Goal: Task Accomplishment & Management: Manage account settings

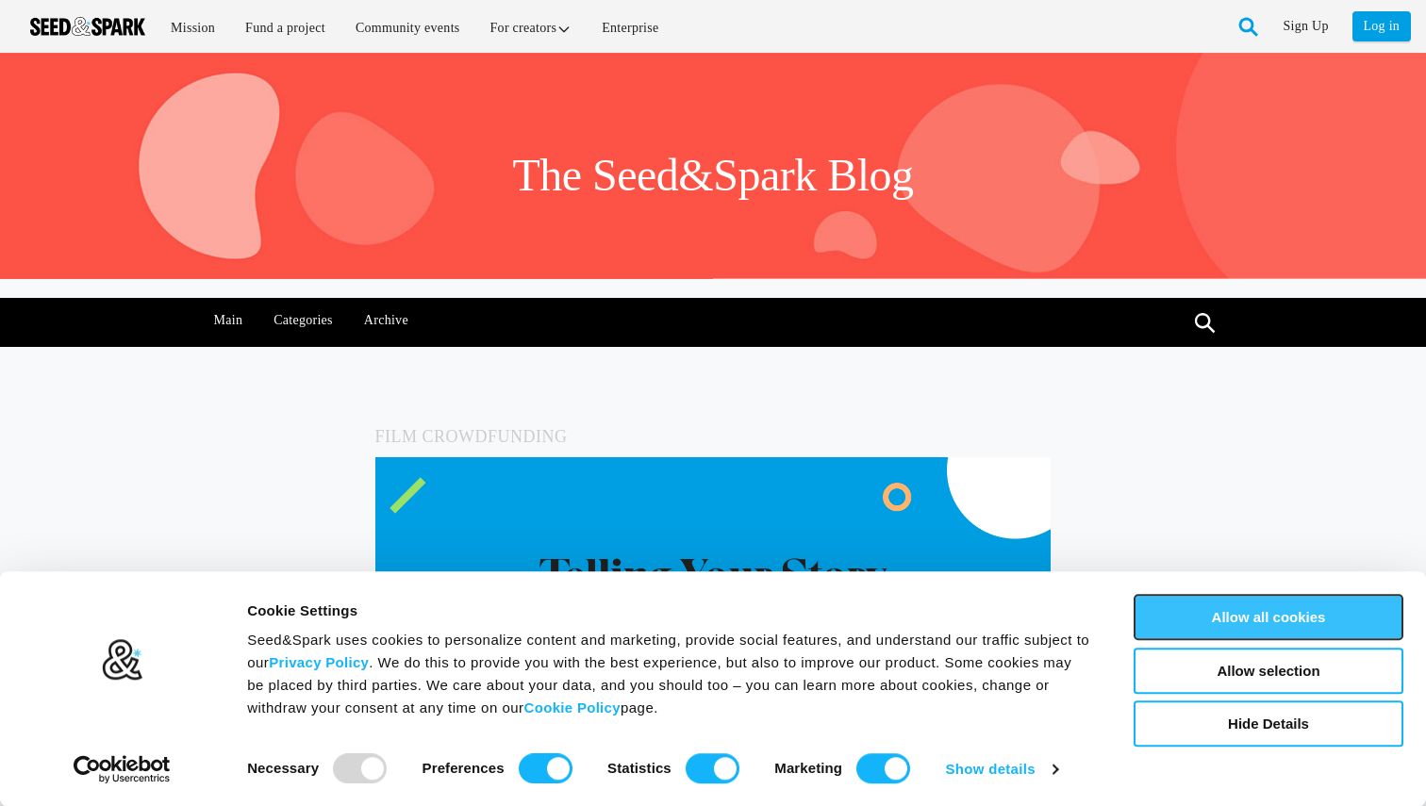
click at [1256, 624] on button "Allow all cookies" at bounding box center [1269, 617] width 270 height 46
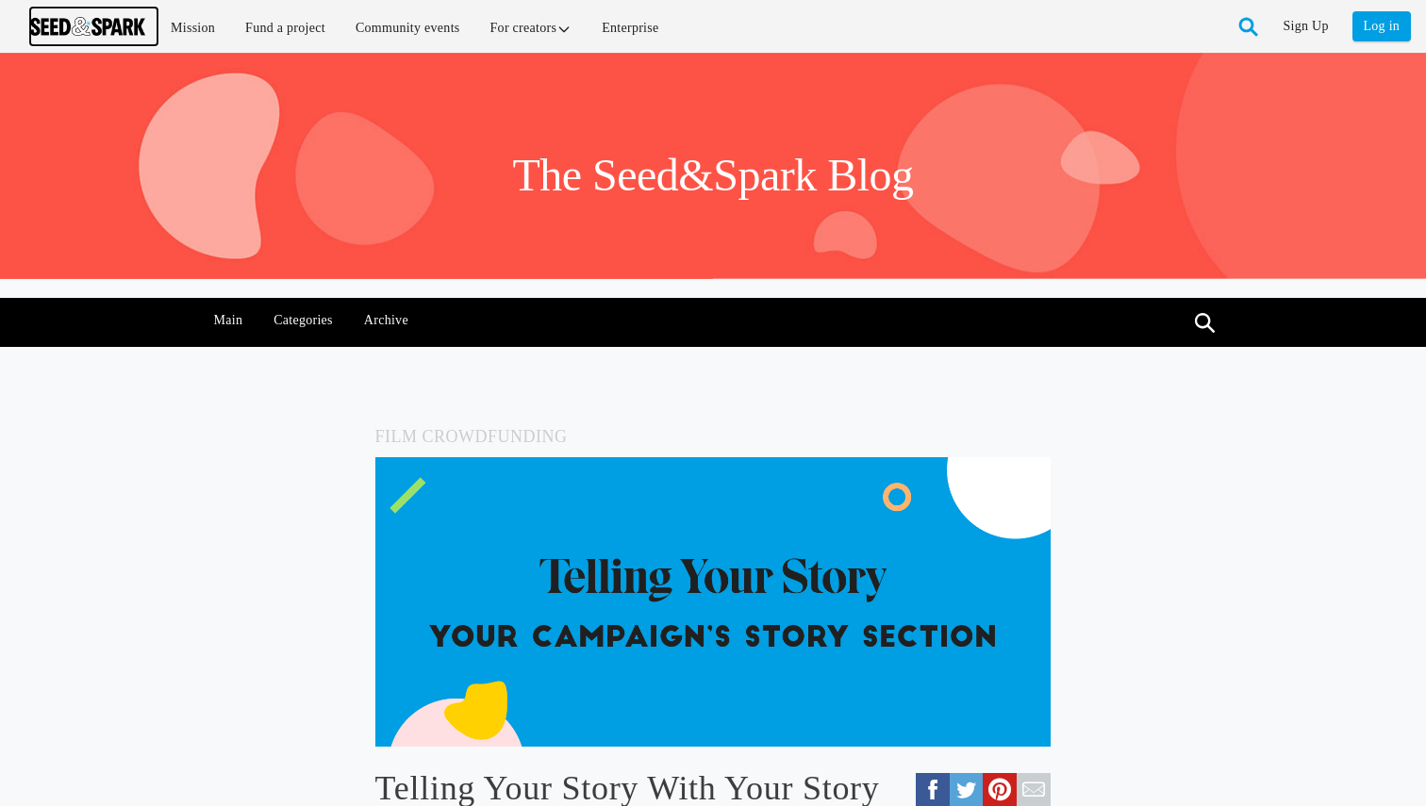
click at [125, 26] on img at bounding box center [87, 26] width 115 height 19
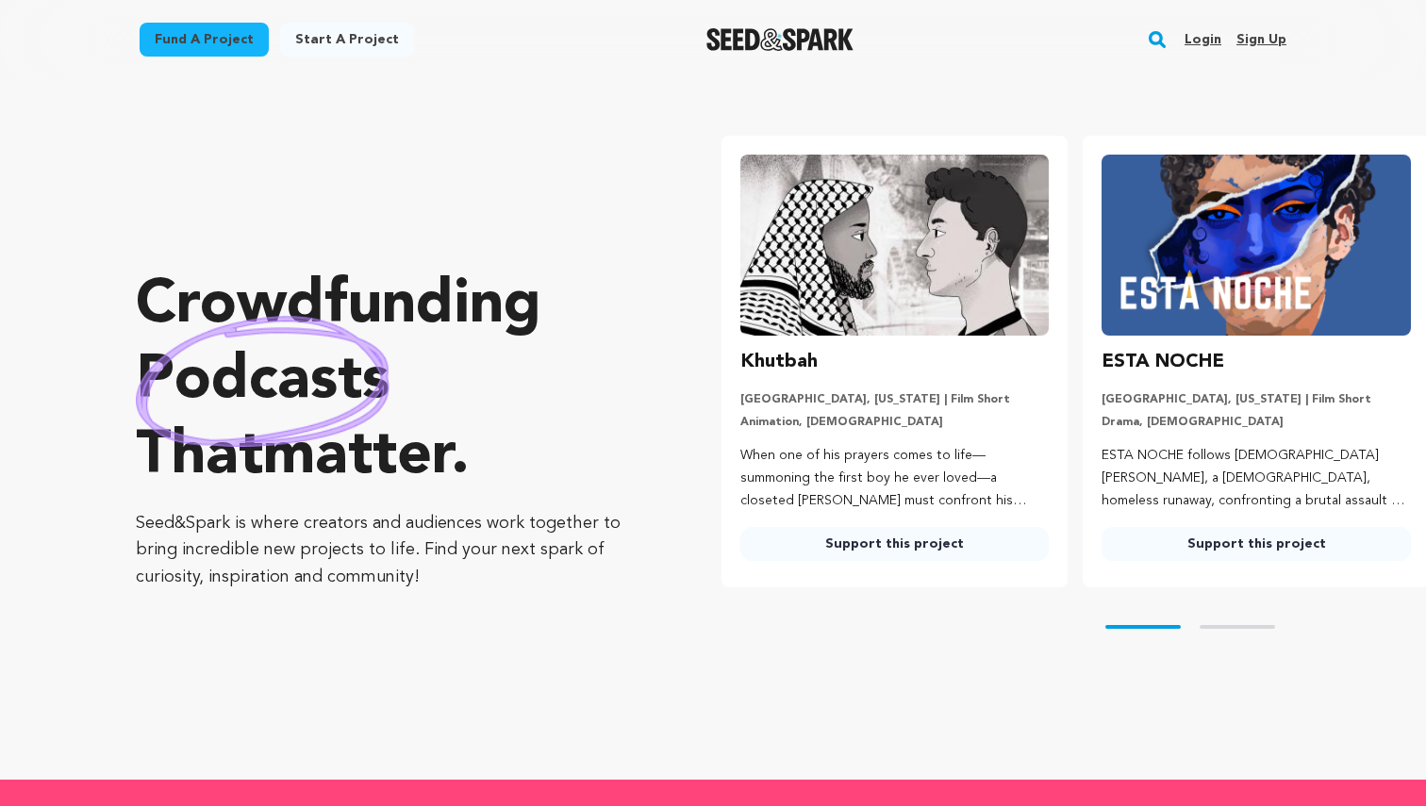
click at [1200, 29] on link "Login" at bounding box center [1203, 40] width 37 height 30
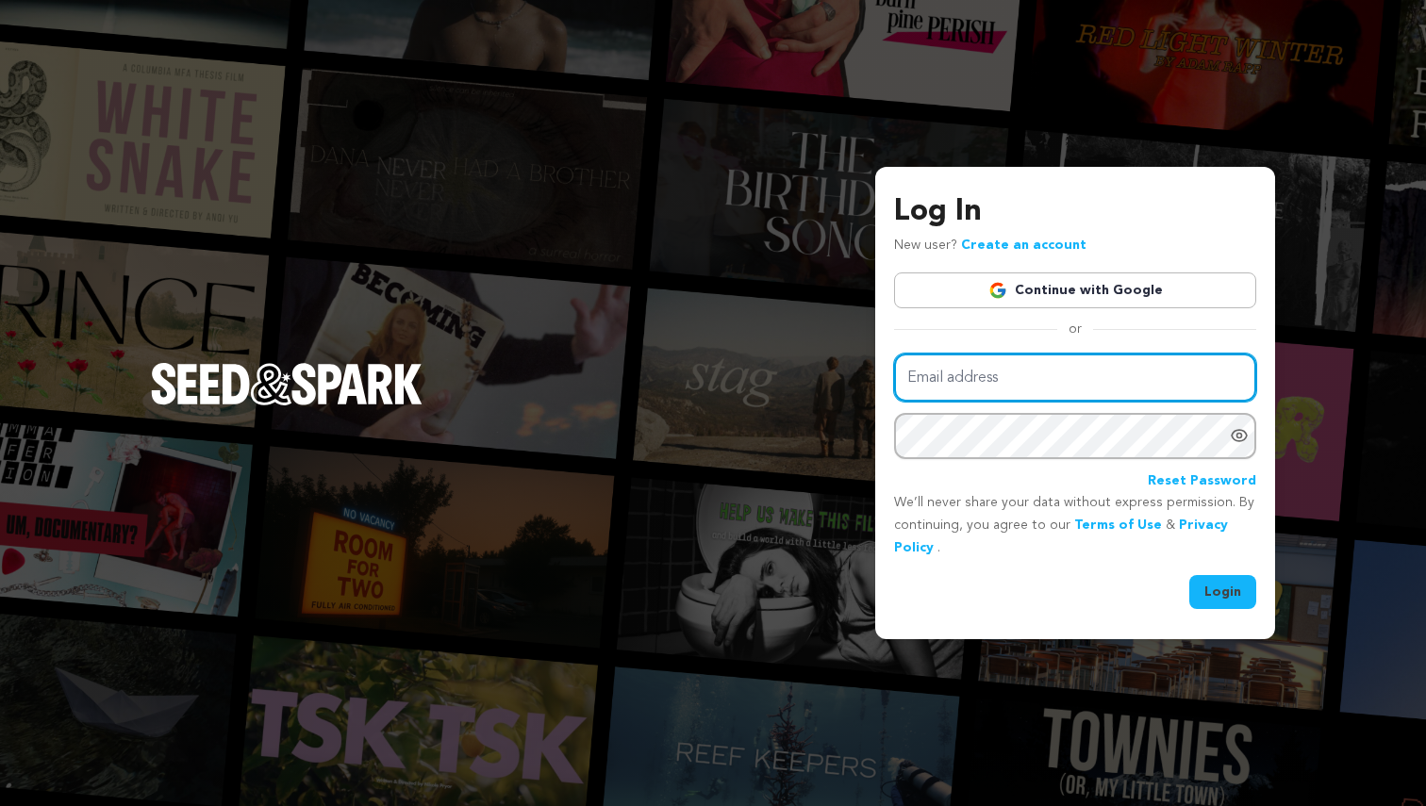
click at [989, 383] on input "Email address" at bounding box center [1075, 378] width 362 height 48
paste input "priya.mishra97@gmail.com"
type input "priya.mishra97@gmail.com"
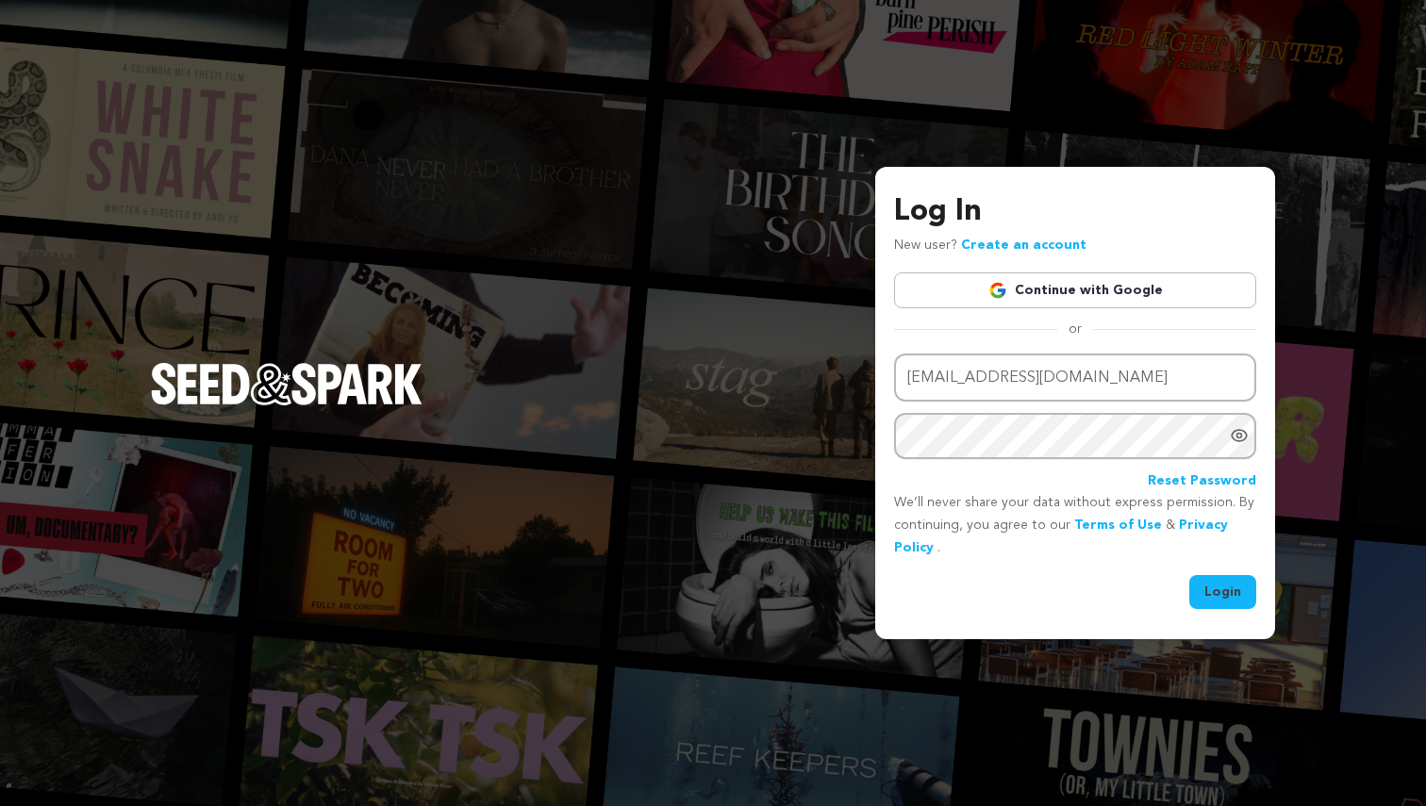
click at [1223, 594] on button "Login" at bounding box center [1222, 592] width 67 height 34
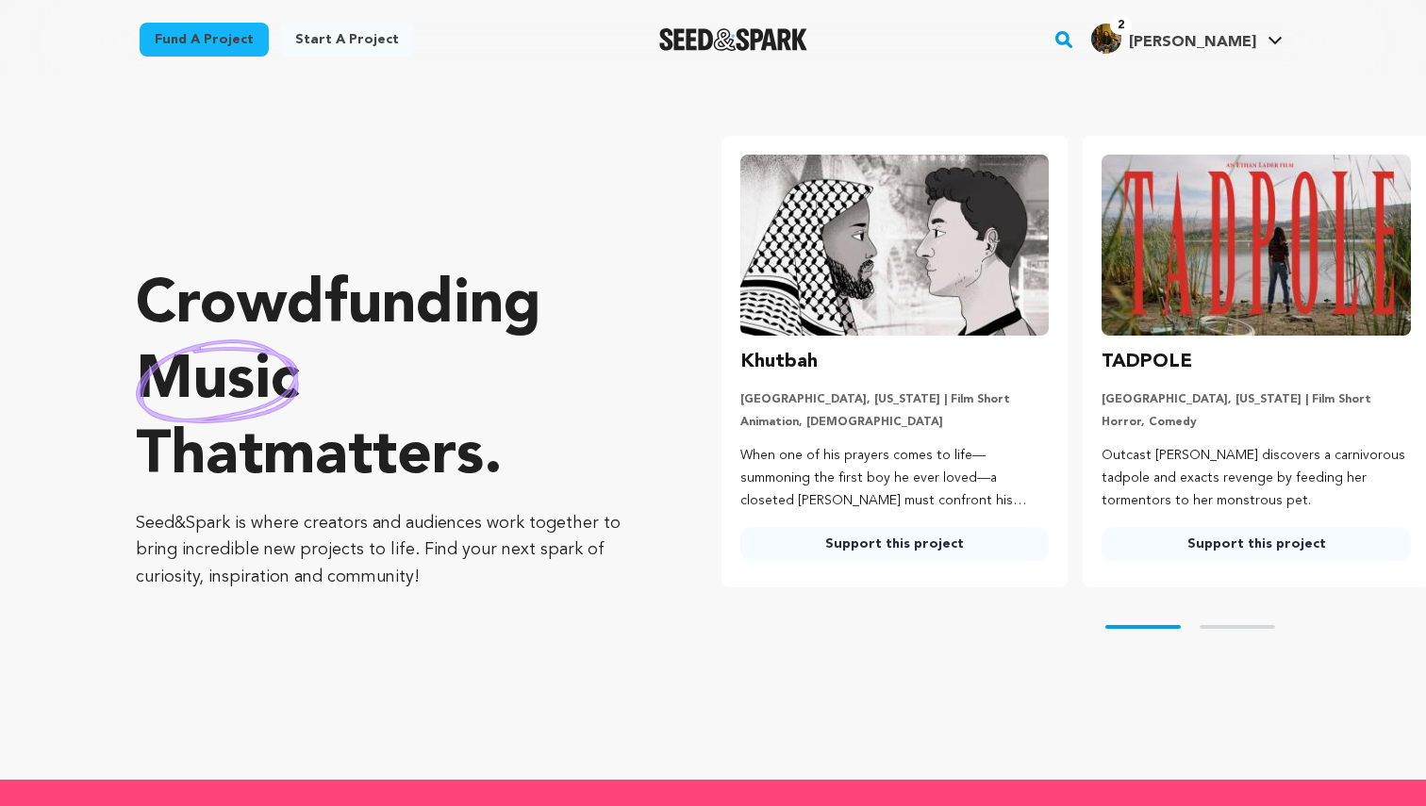
click at [1211, 47] on span "[PERSON_NAME]" at bounding box center [1192, 42] width 127 height 15
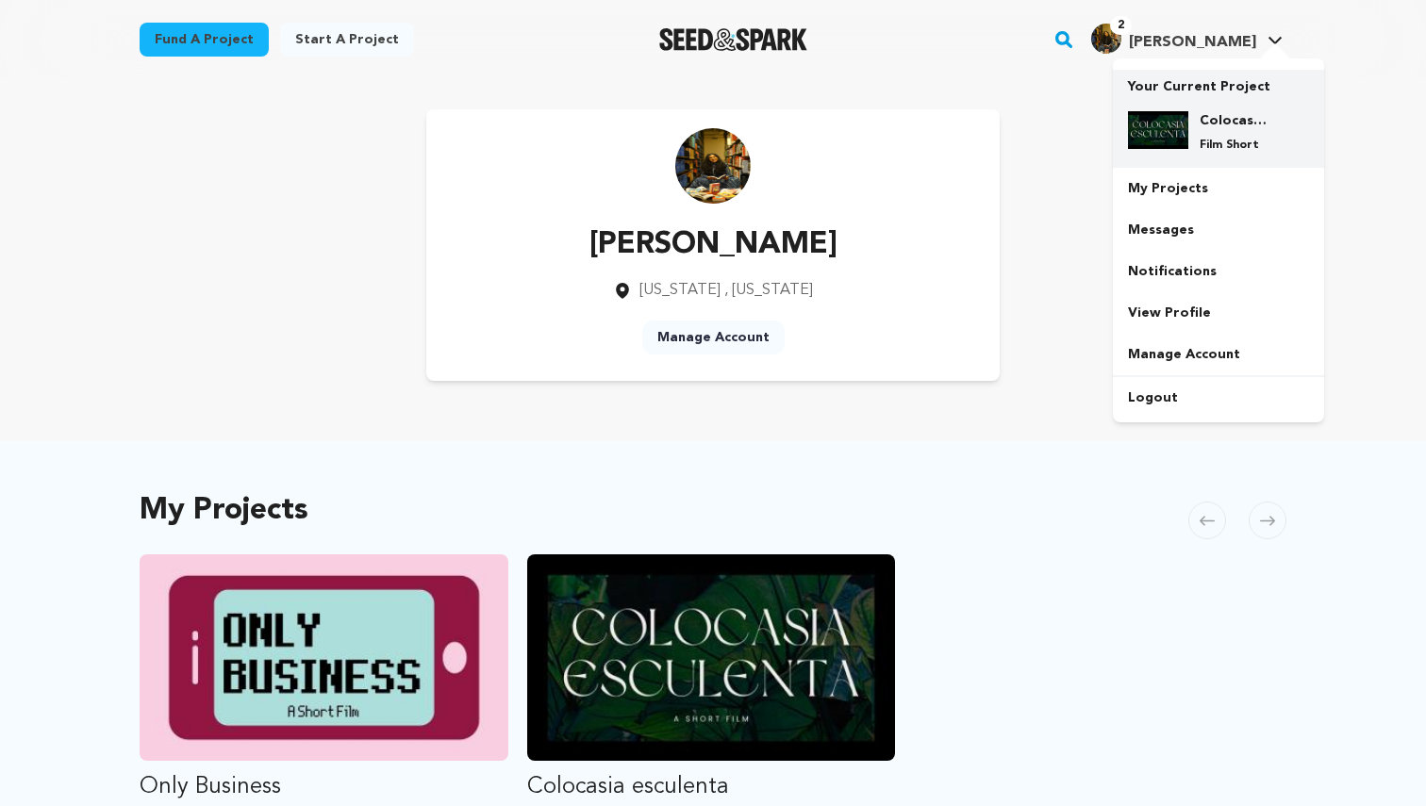
click at [1229, 117] on h4 "Colocasia esculenta" at bounding box center [1234, 120] width 68 height 19
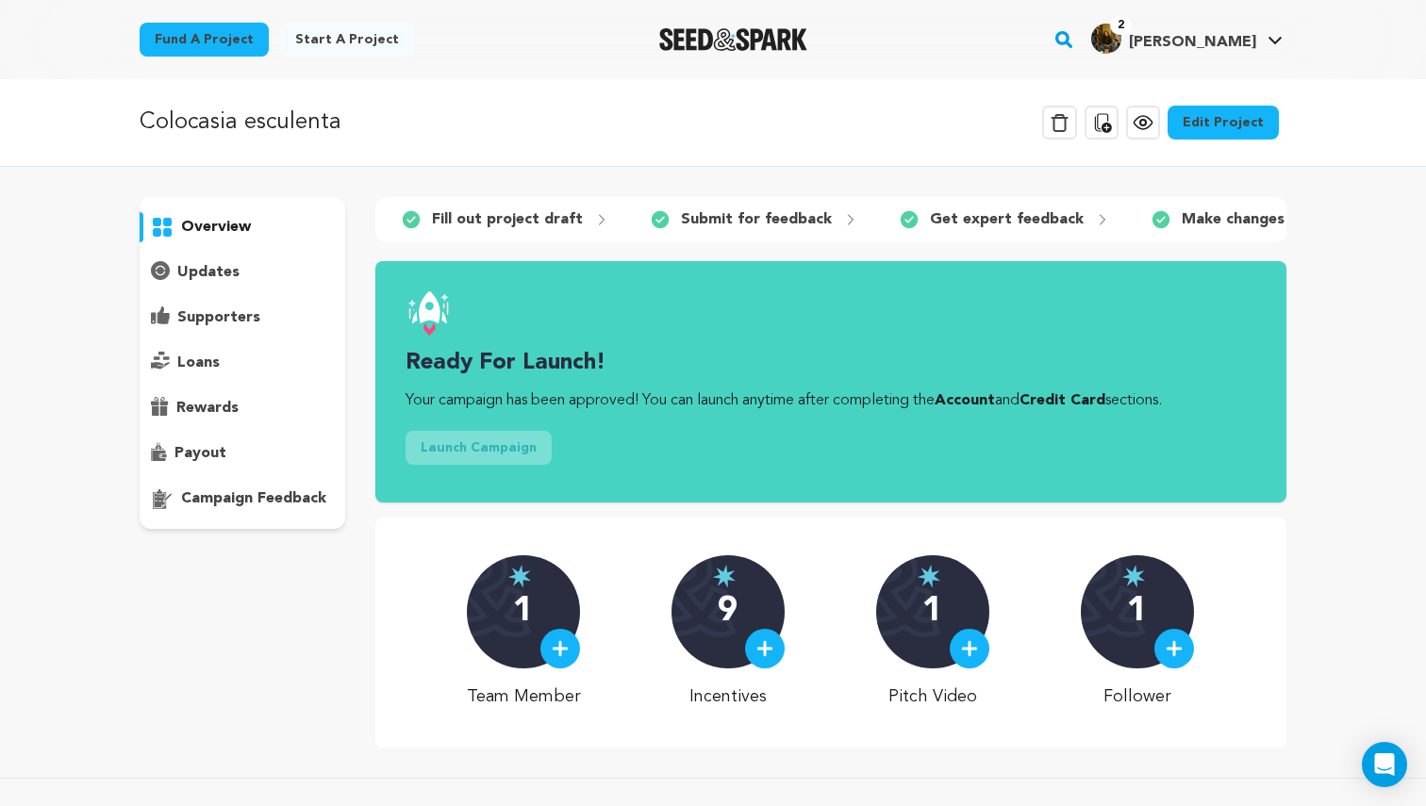
click at [223, 272] on p "updates" at bounding box center [208, 272] width 62 height 23
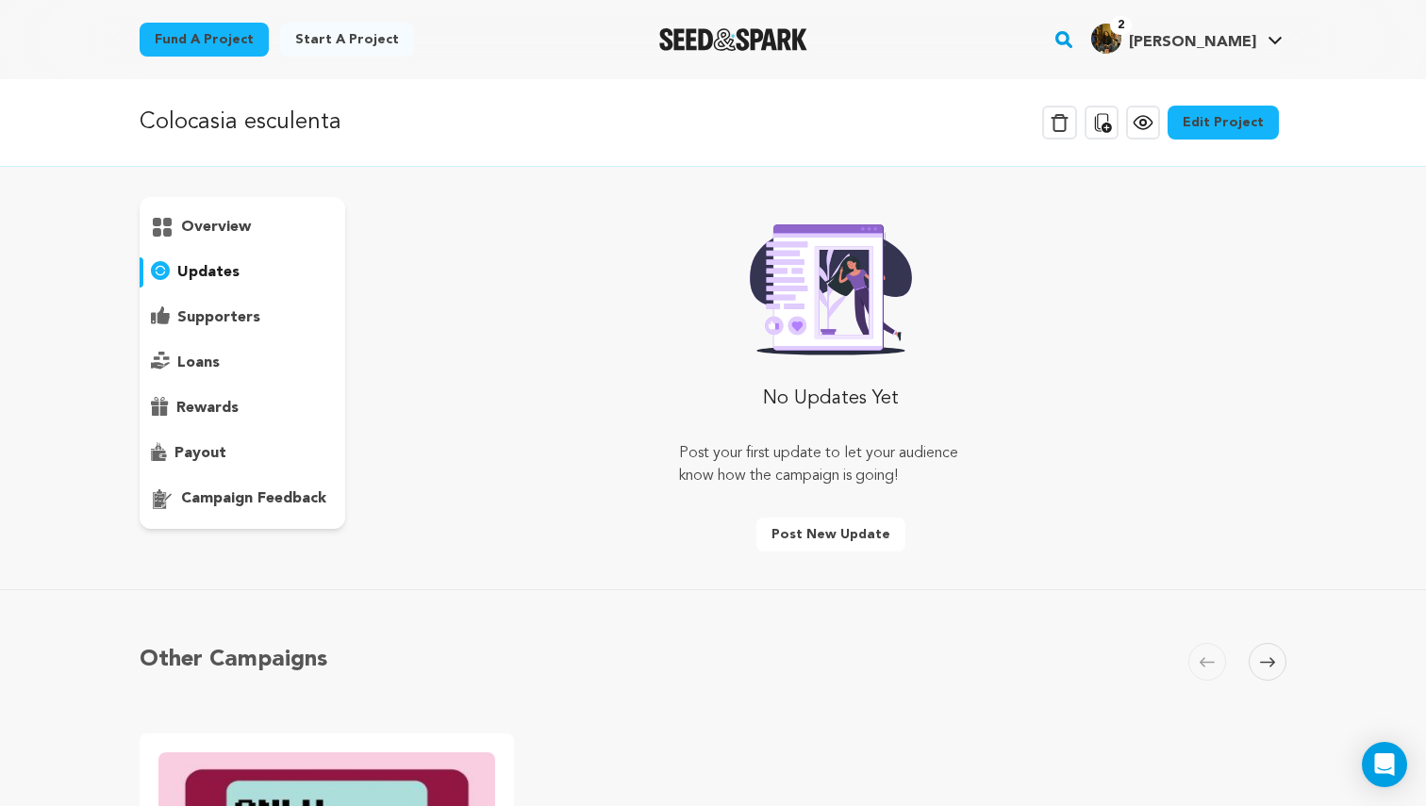
click at [235, 309] on p "supporters" at bounding box center [218, 318] width 83 height 23
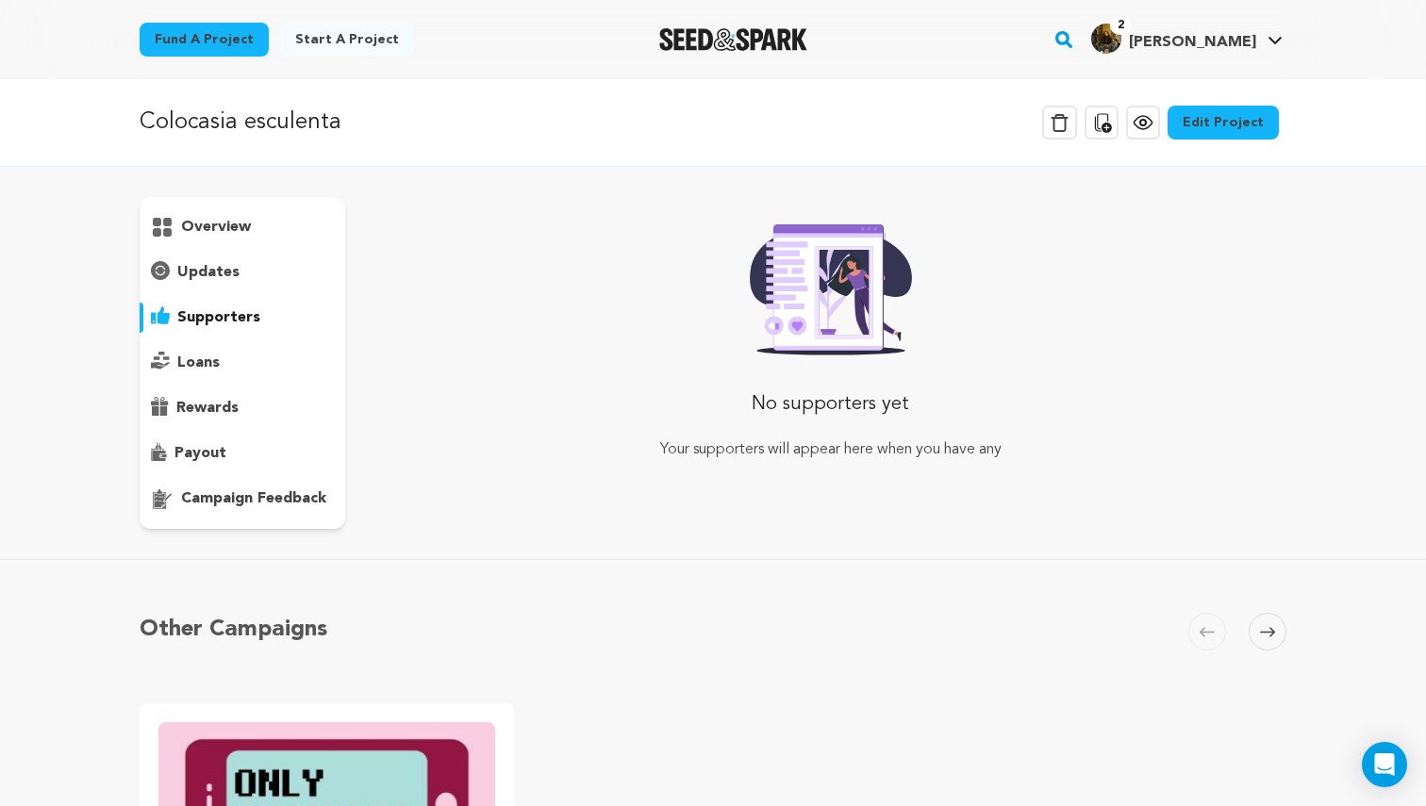
click at [237, 364] on div "loans" at bounding box center [243, 363] width 206 height 30
click at [233, 409] on p "rewards" at bounding box center [207, 408] width 62 height 23
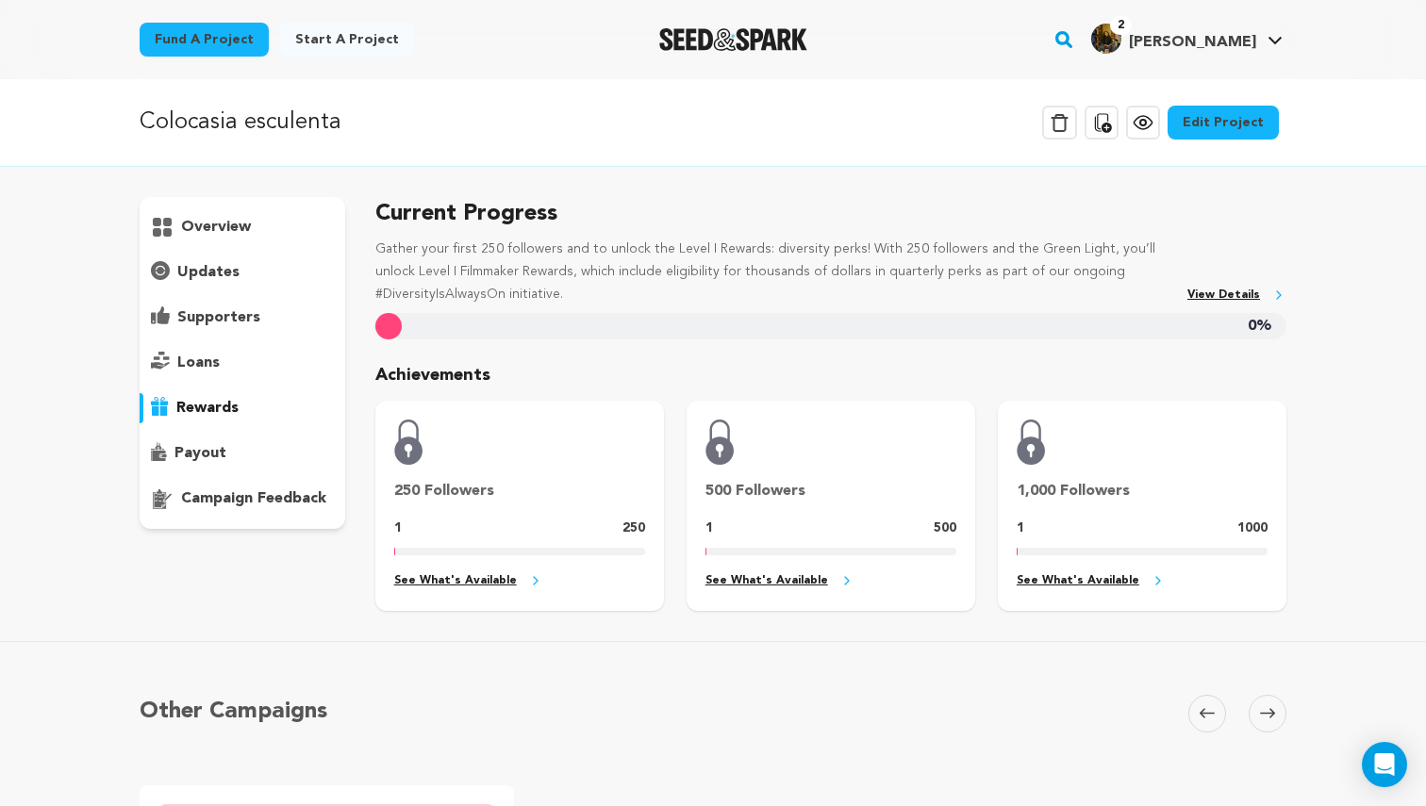
click at [211, 455] on p "payout" at bounding box center [200, 453] width 52 height 23
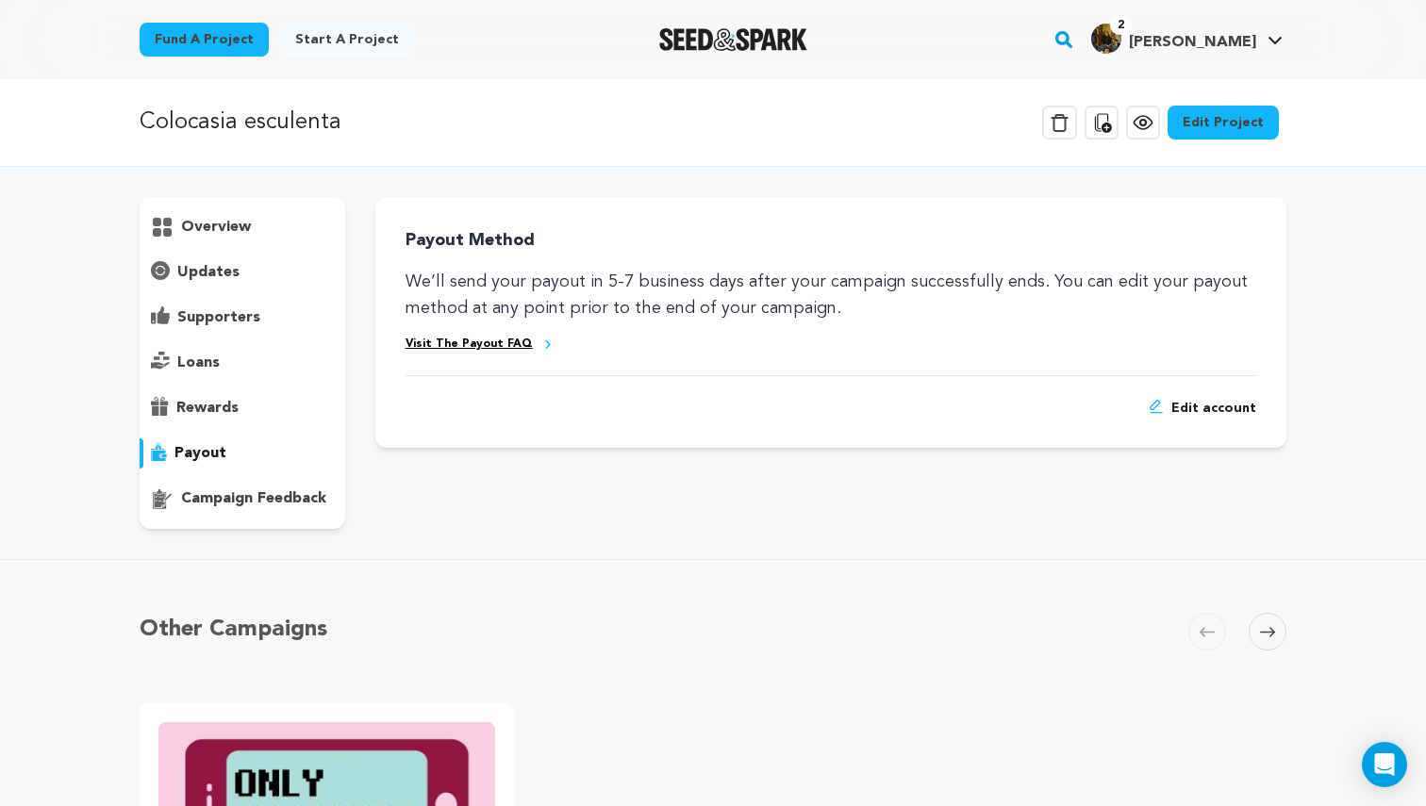
click at [215, 499] on p "campaign feedback" at bounding box center [253, 499] width 145 height 23
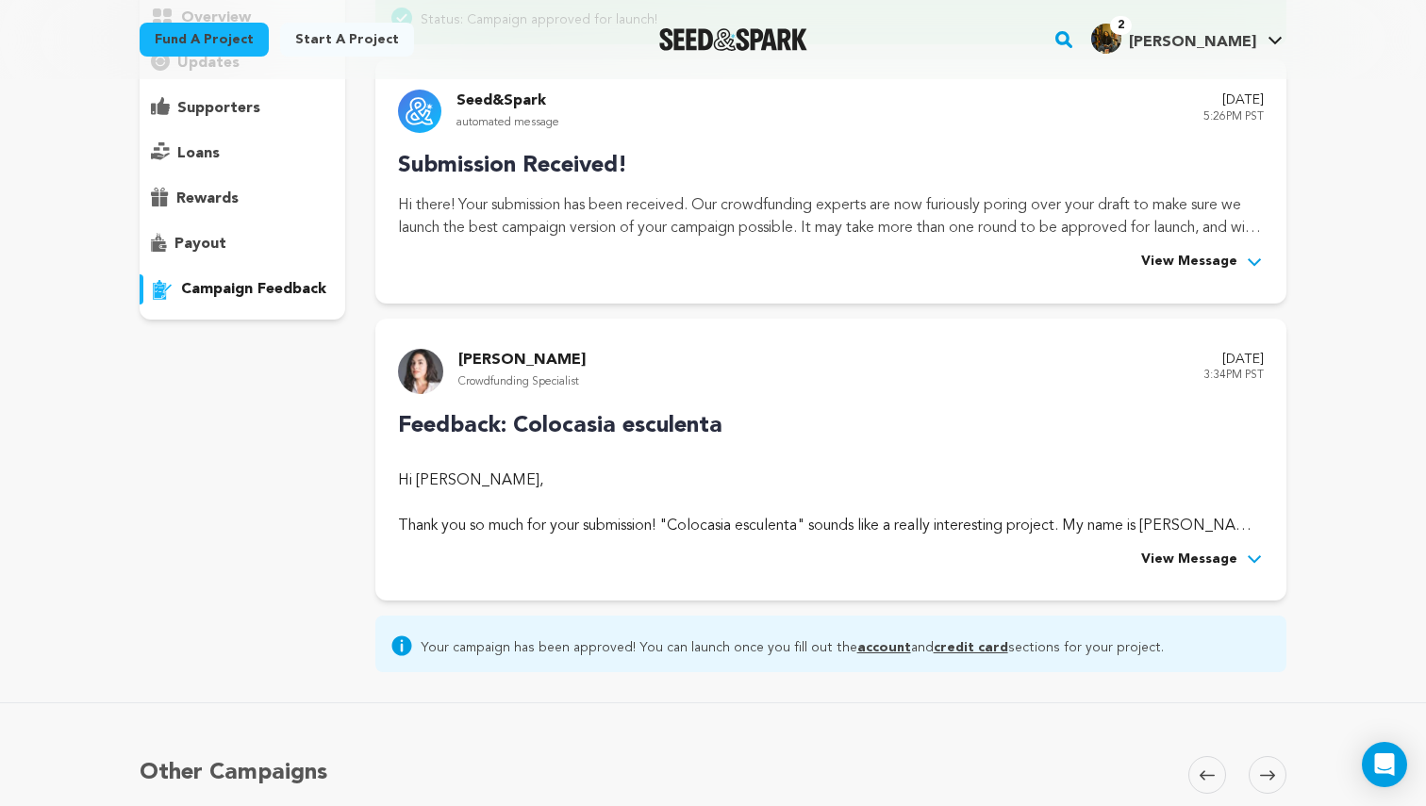
scroll to position [219, 0]
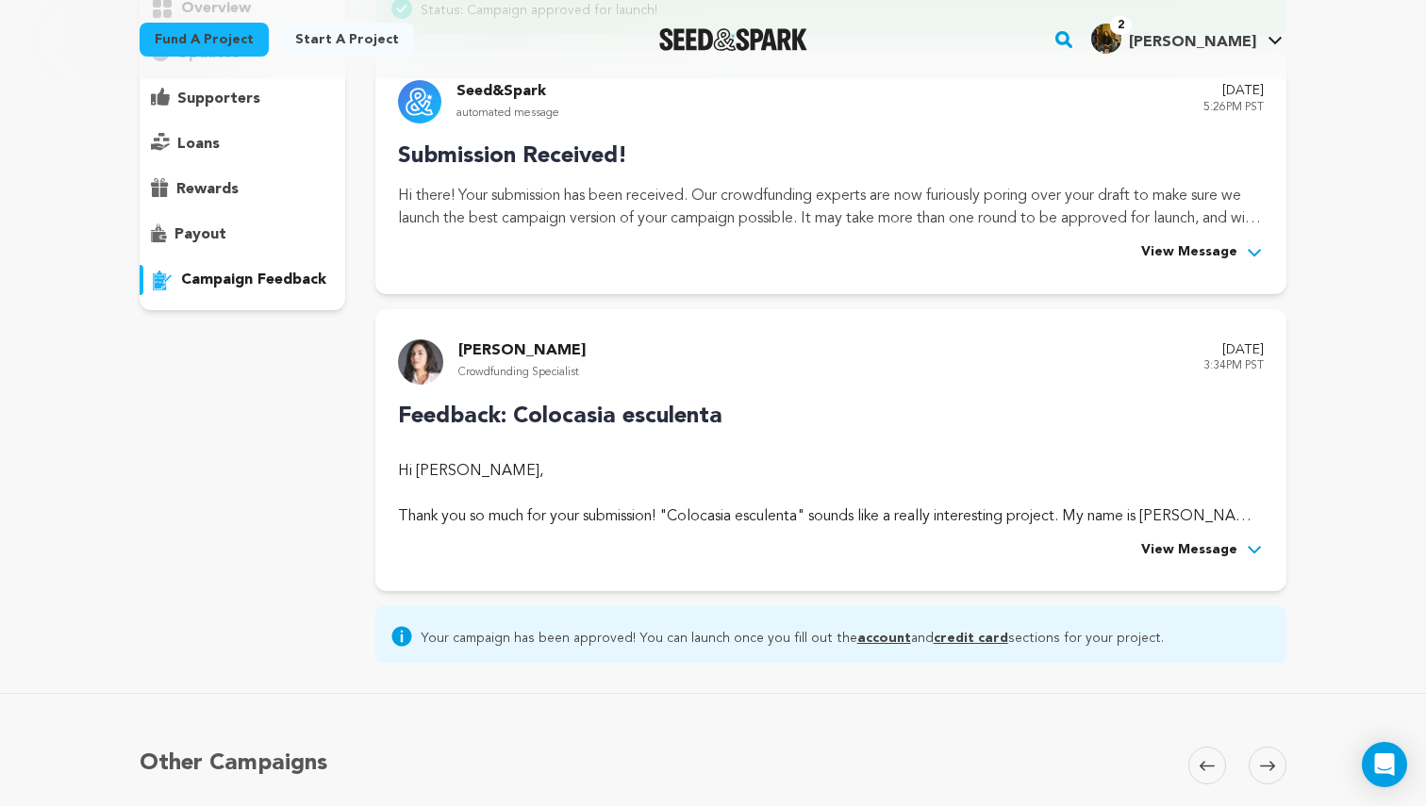
click at [1246, 552] on icon at bounding box center [1254, 549] width 19 height 19
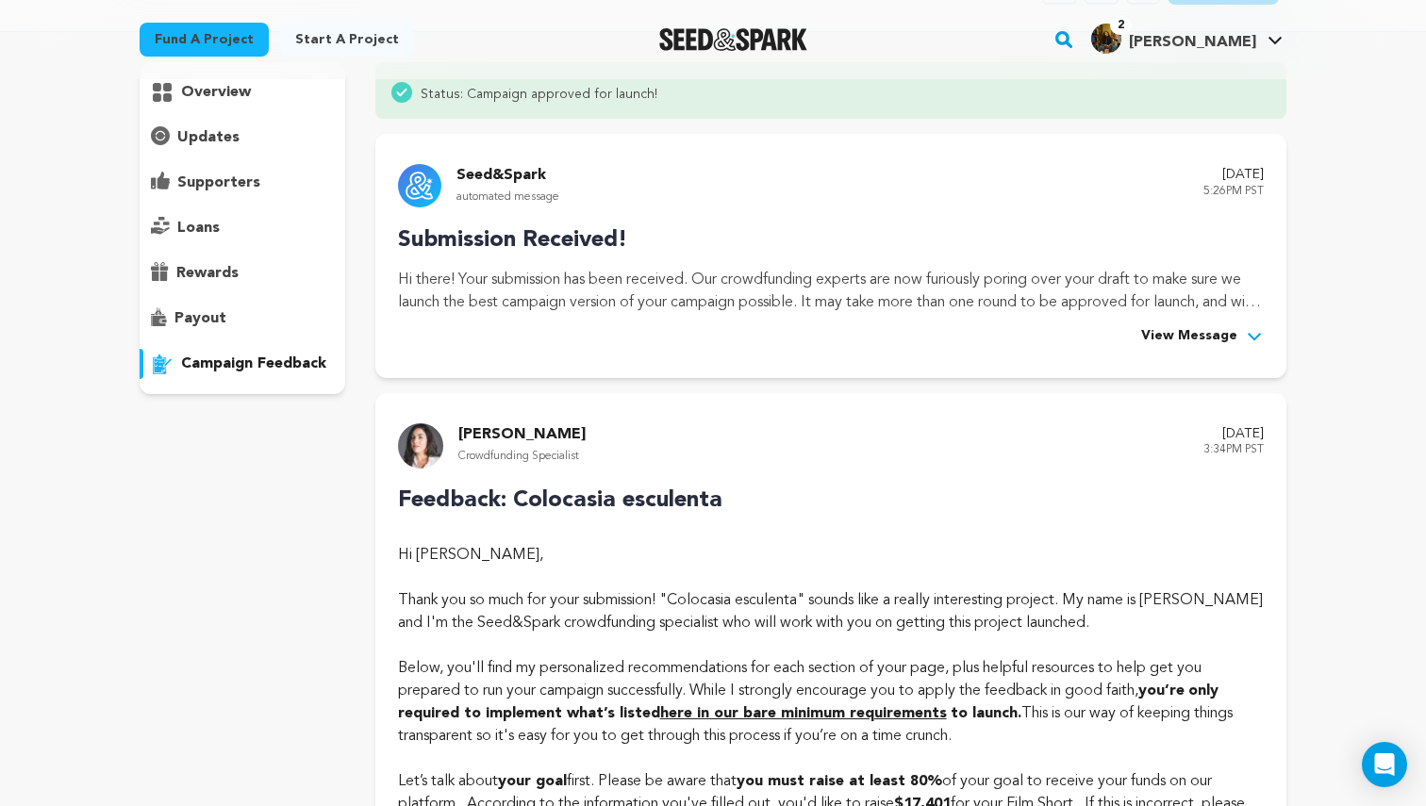
scroll to position [0, 0]
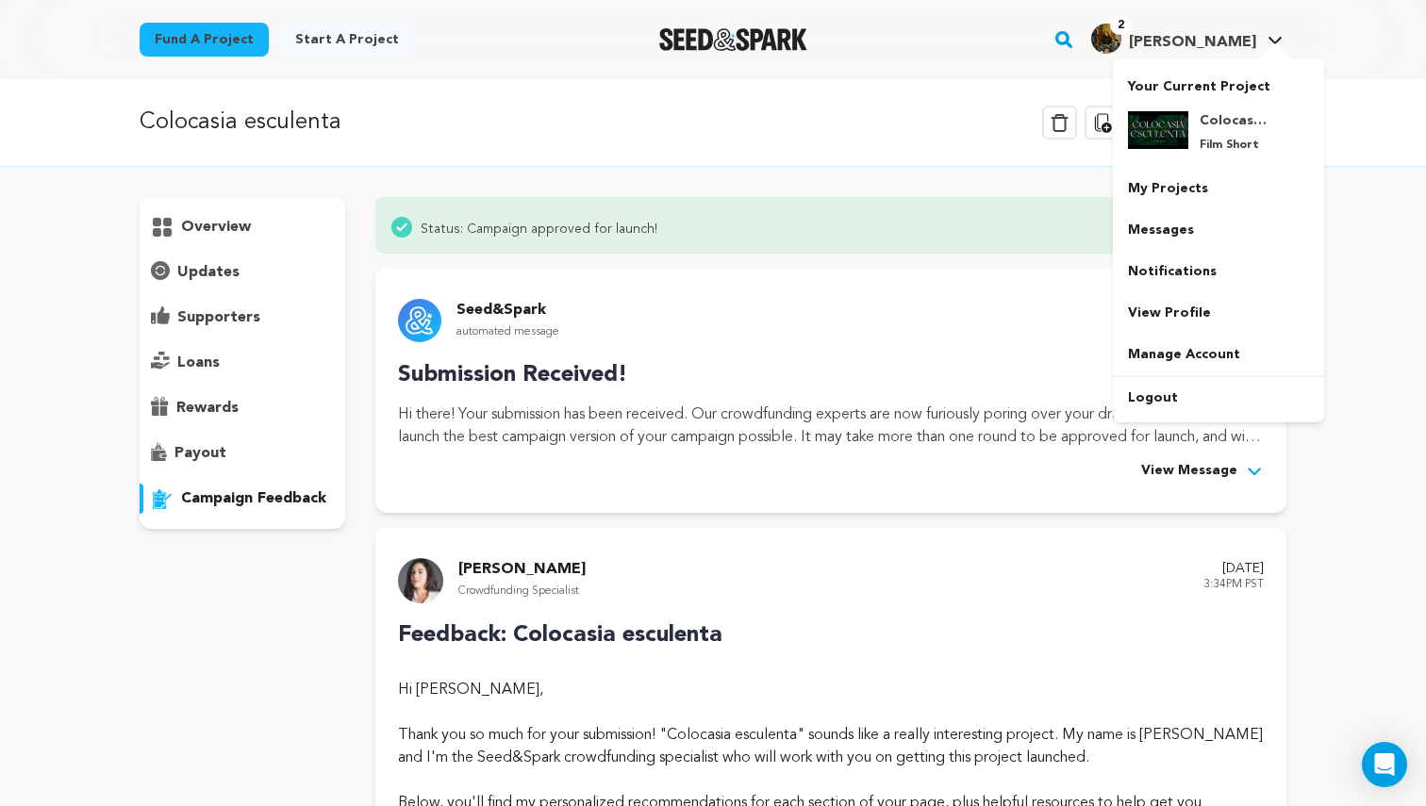
click at [1132, 20] on span "2" at bounding box center [1121, 25] width 22 height 19
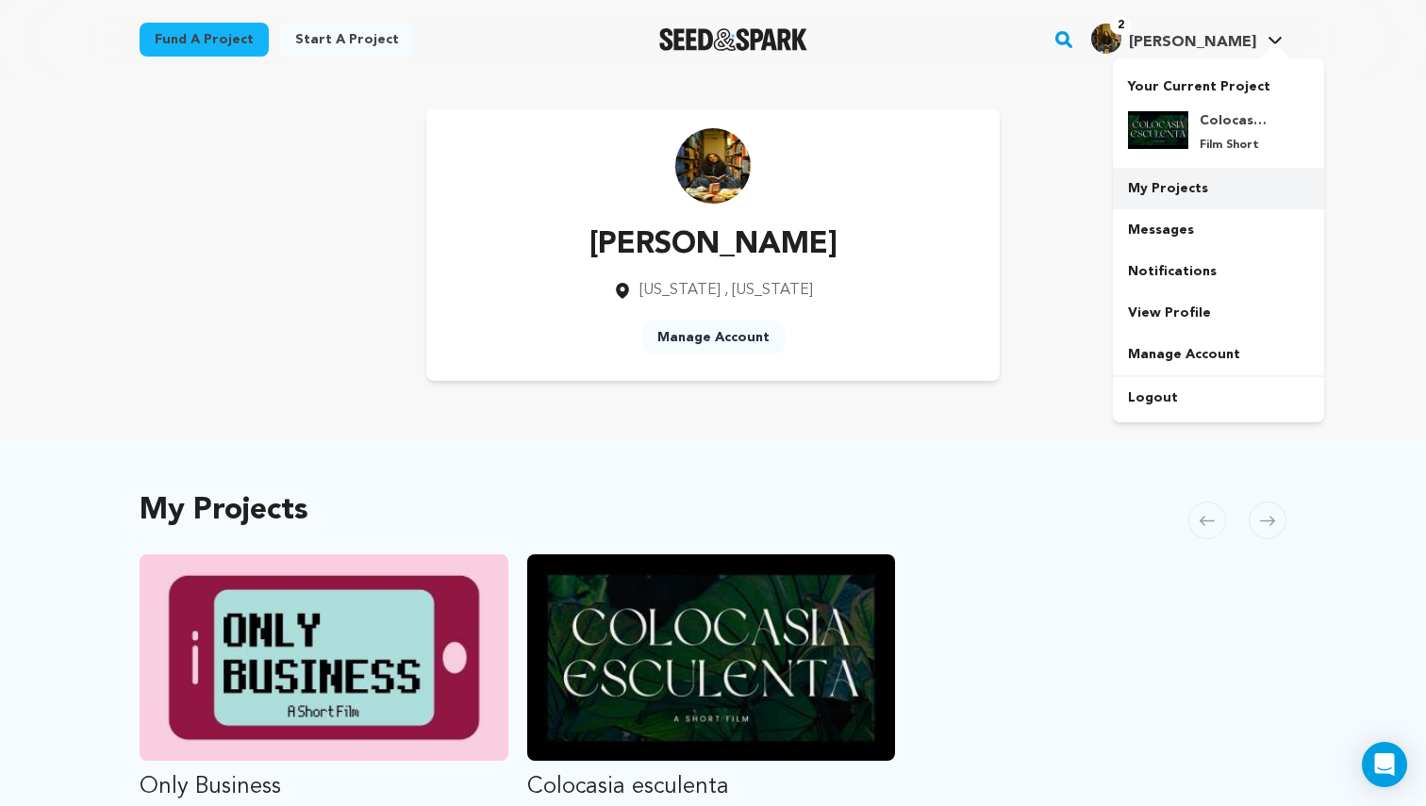
click at [1181, 199] on link "My Projects" at bounding box center [1218, 189] width 211 height 42
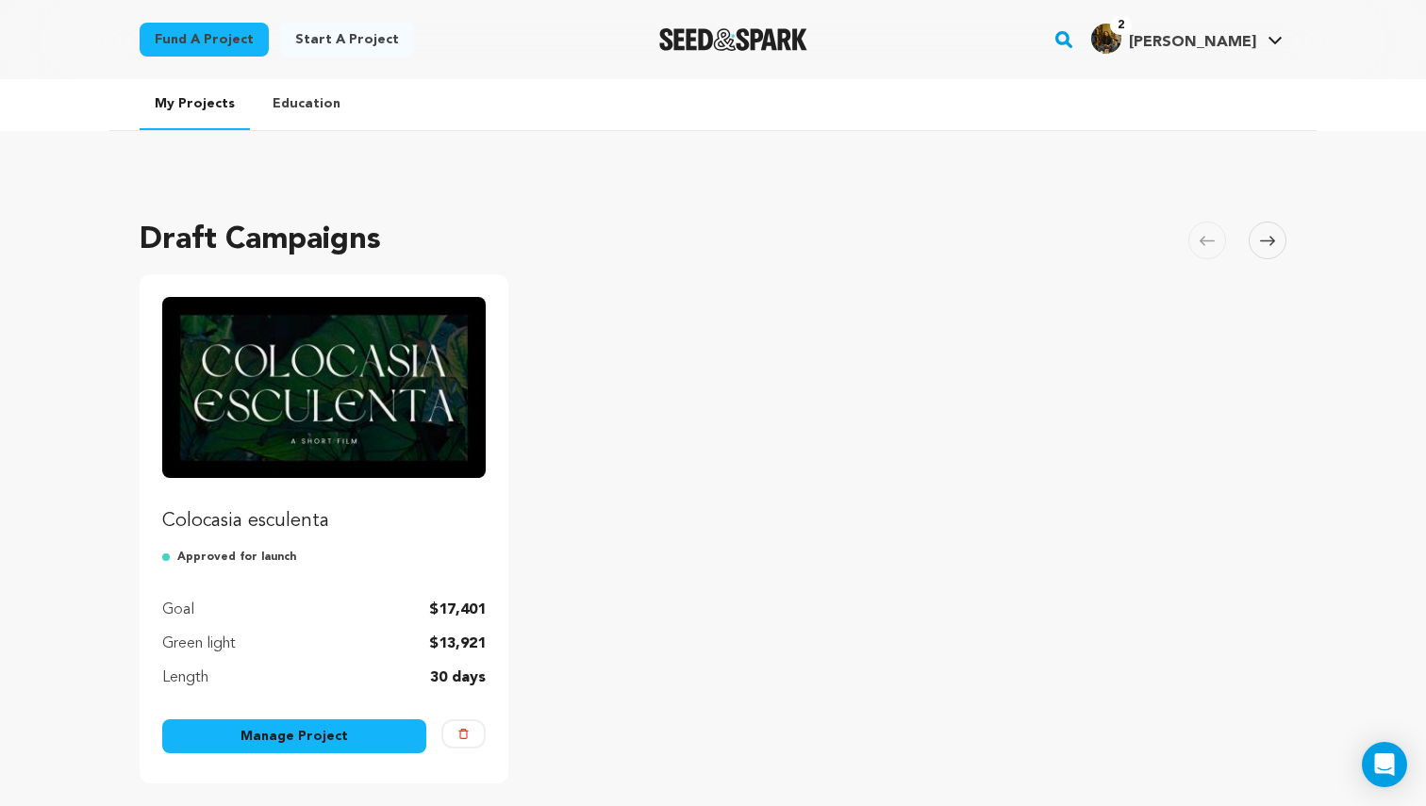
click at [1212, 47] on span "[PERSON_NAME]" at bounding box center [1192, 42] width 127 height 15
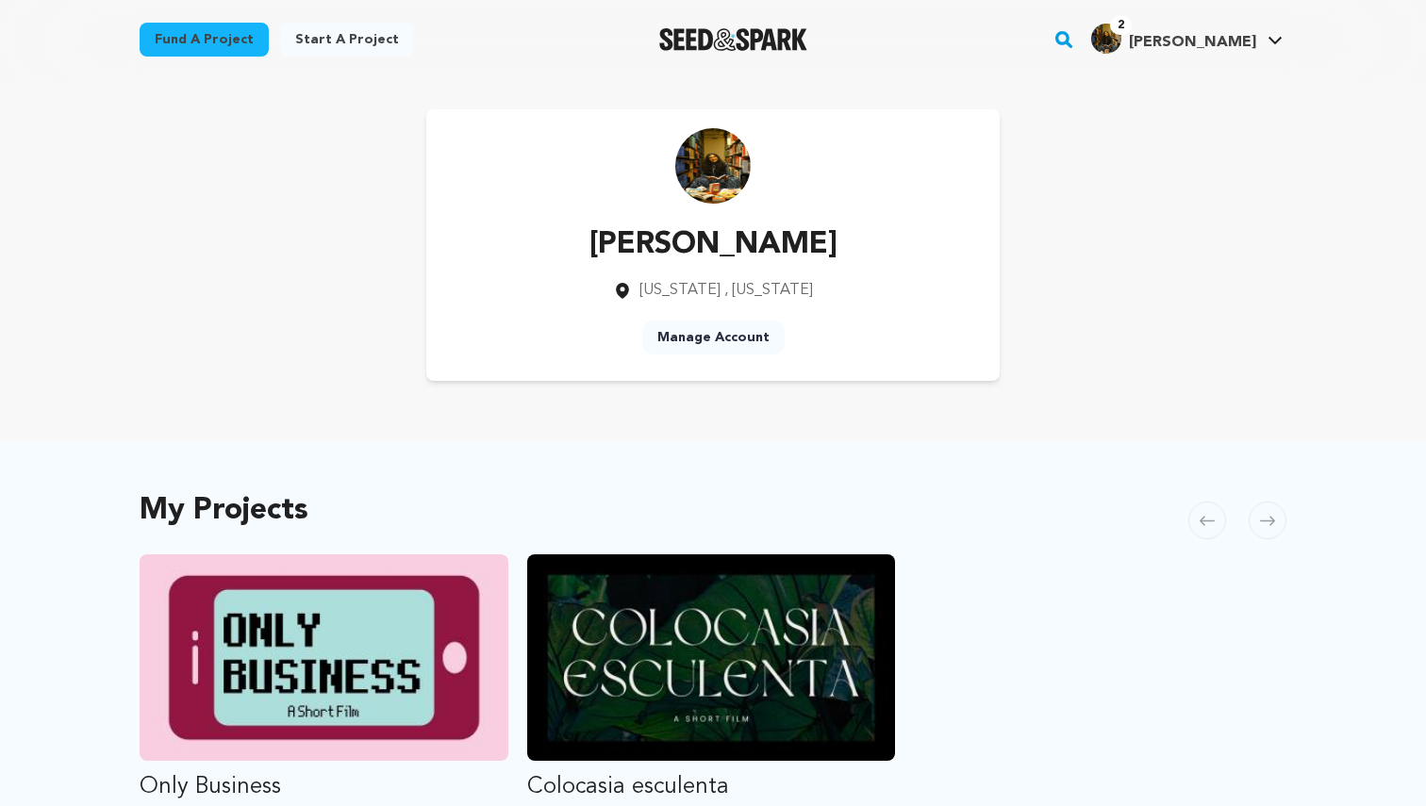
click at [1212, 47] on span "[PERSON_NAME]" at bounding box center [1192, 42] width 127 height 15
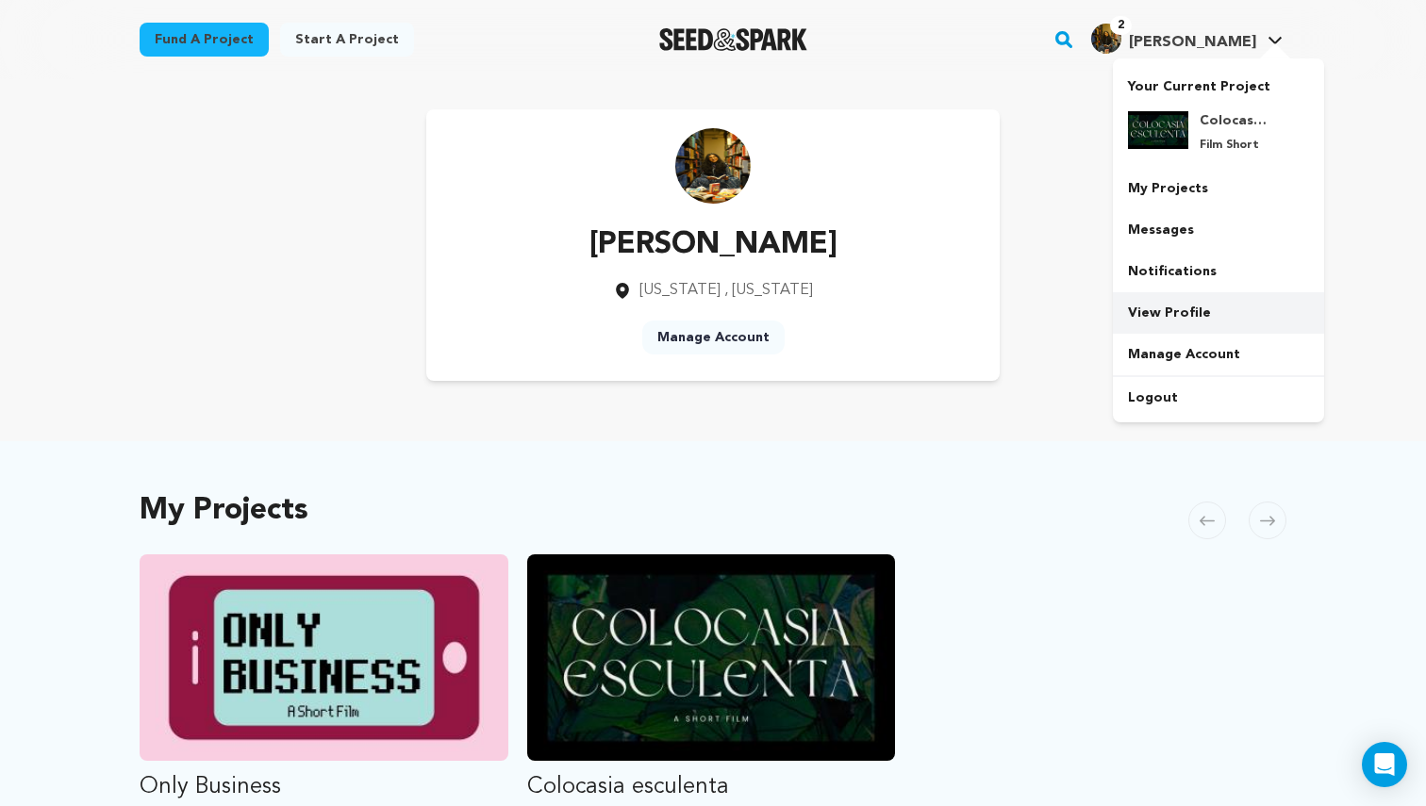
click at [1177, 305] on link "View Profile" at bounding box center [1218, 313] width 211 height 42
click at [1248, 39] on span "[PERSON_NAME]" at bounding box center [1192, 42] width 127 height 15
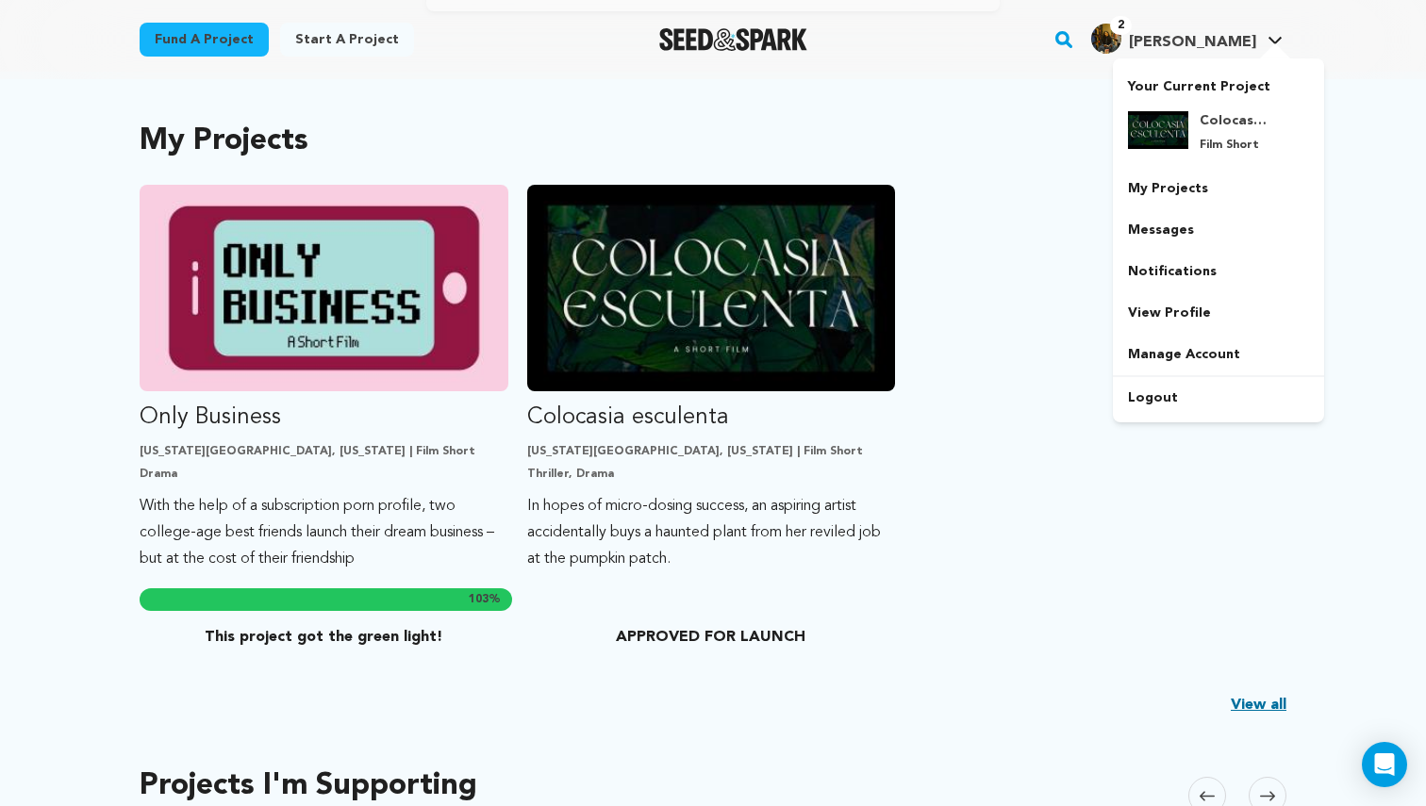
scroll to position [375, 0]
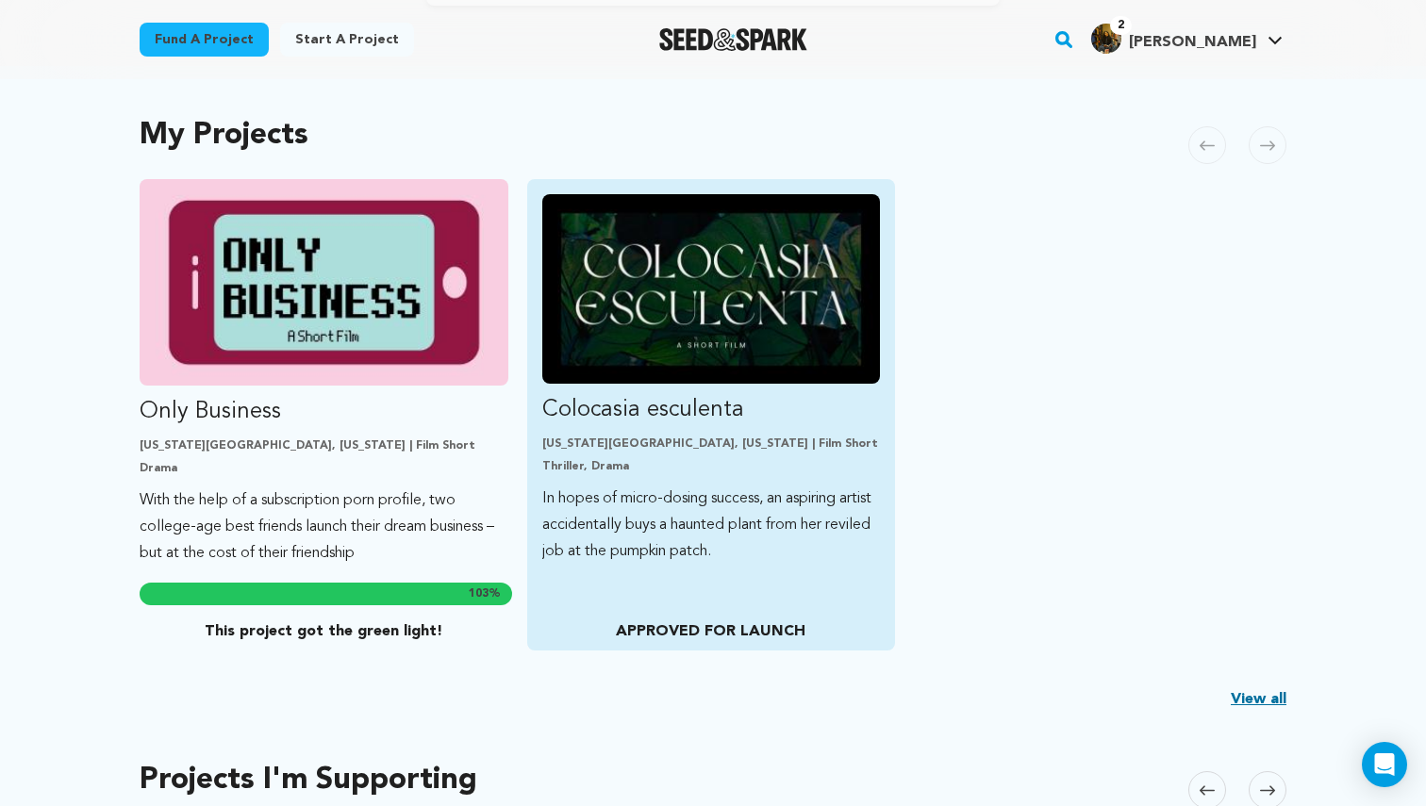
click at [793, 374] on img "Fund Colocasia esculenta" at bounding box center [711, 289] width 339 height 190
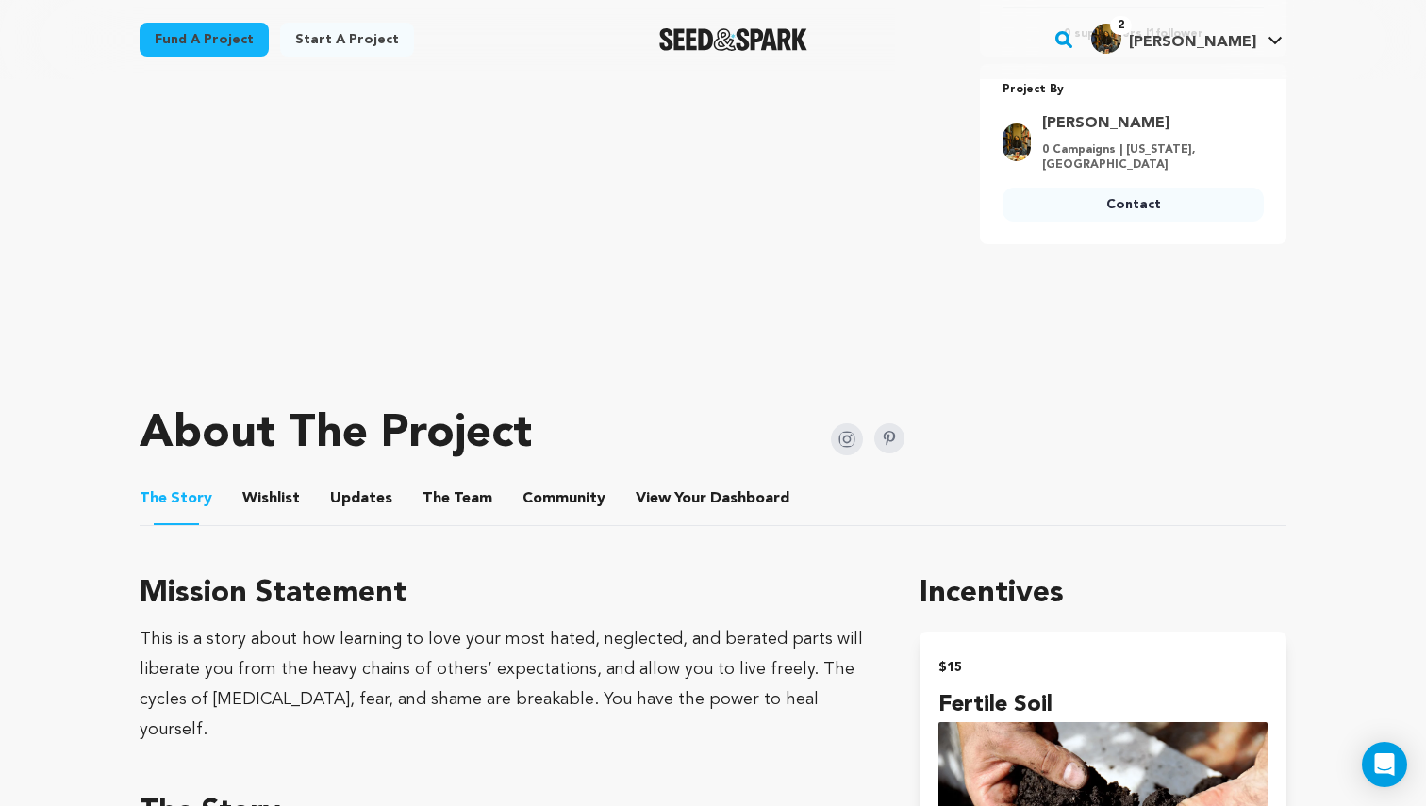
scroll to position [488, 0]
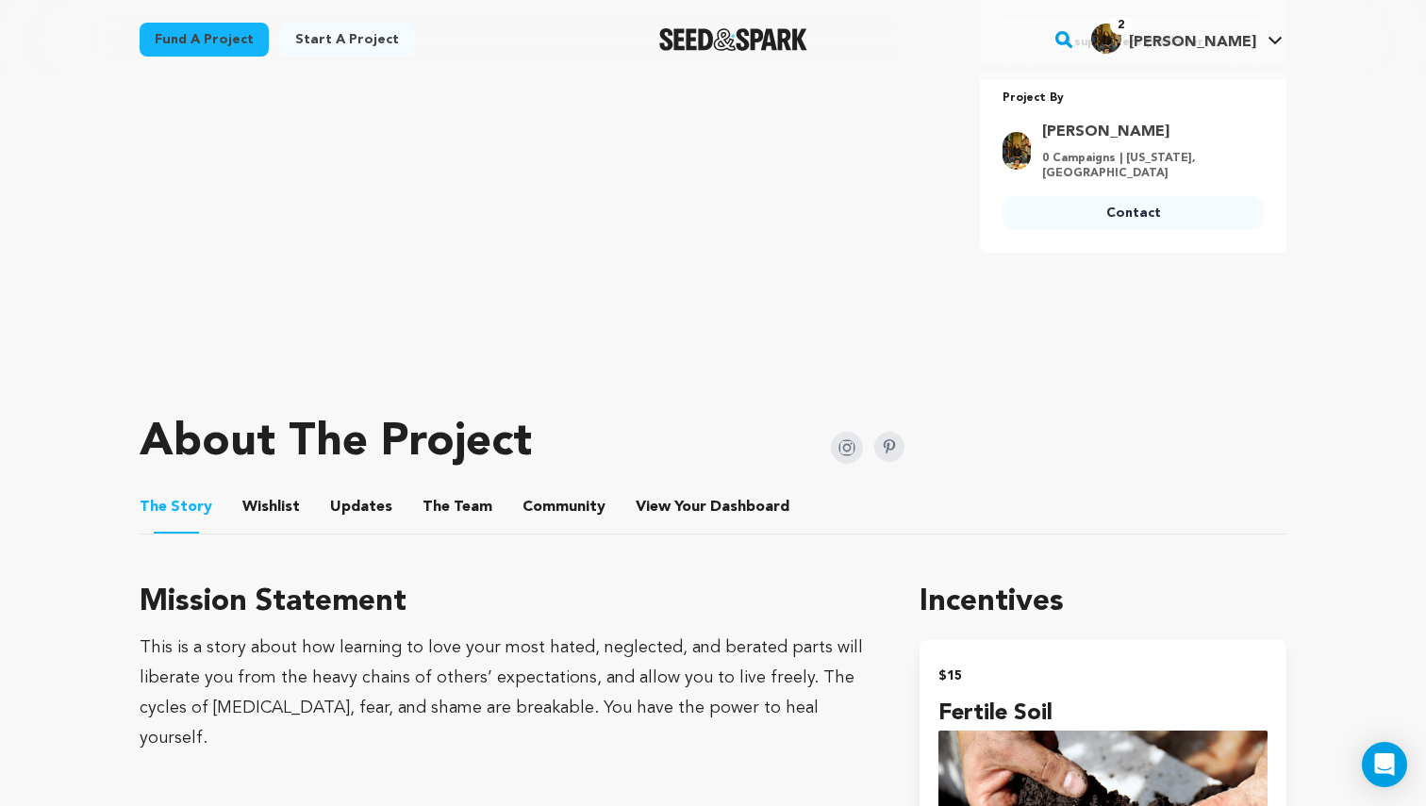
click at [452, 515] on button "The Team" at bounding box center [457, 511] width 45 height 45
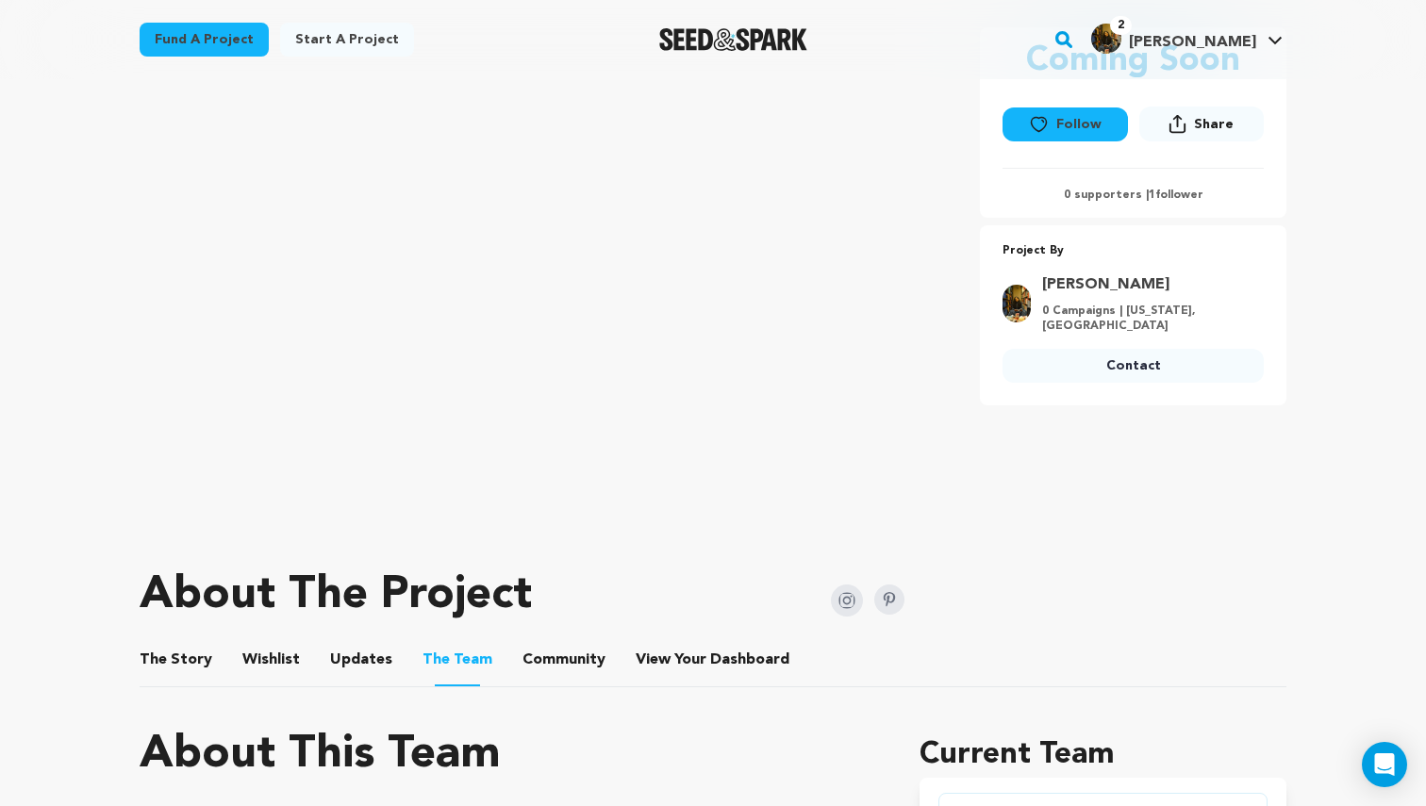
scroll to position [341, 0]
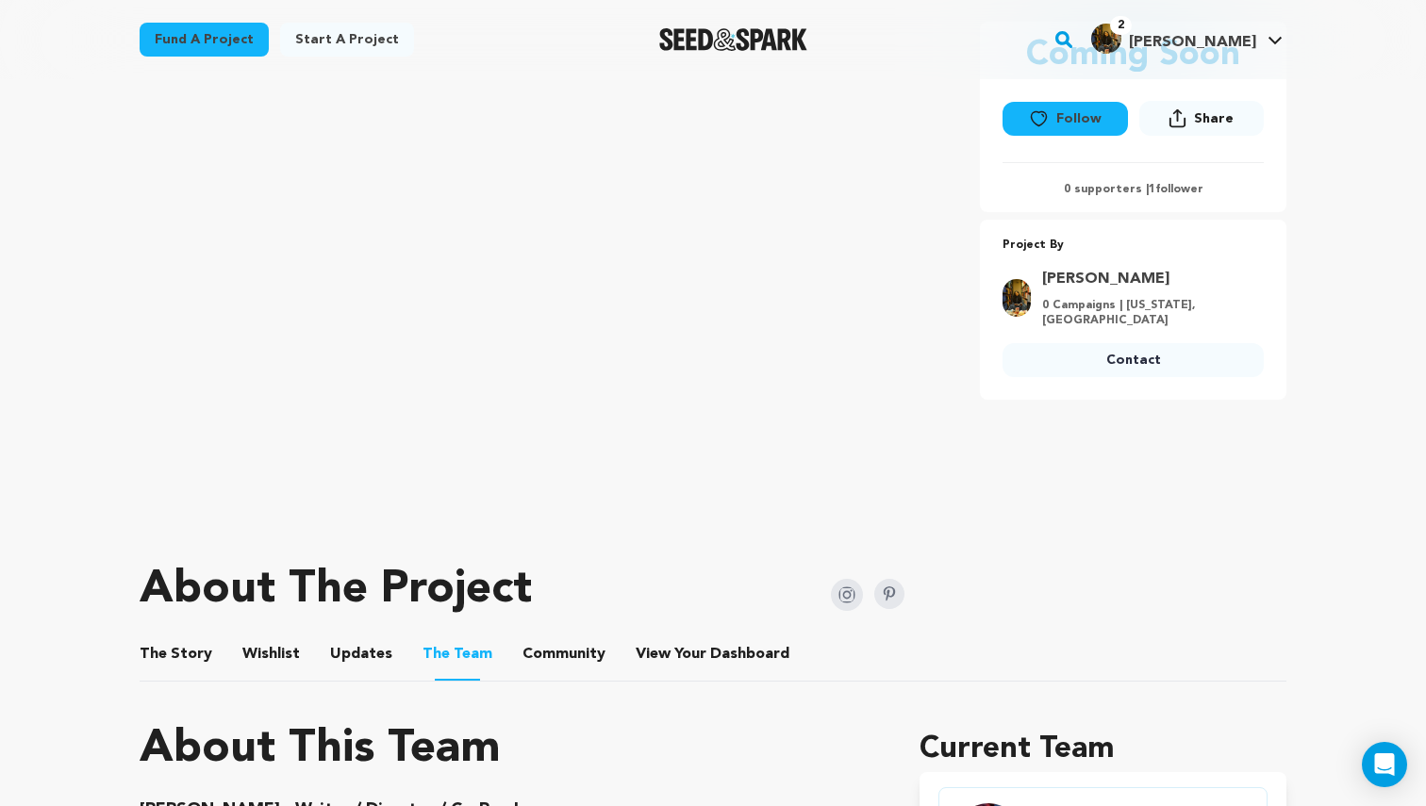
click at [557, 657] on button "Community" at bounding box center [563, 658] width 45 height 45
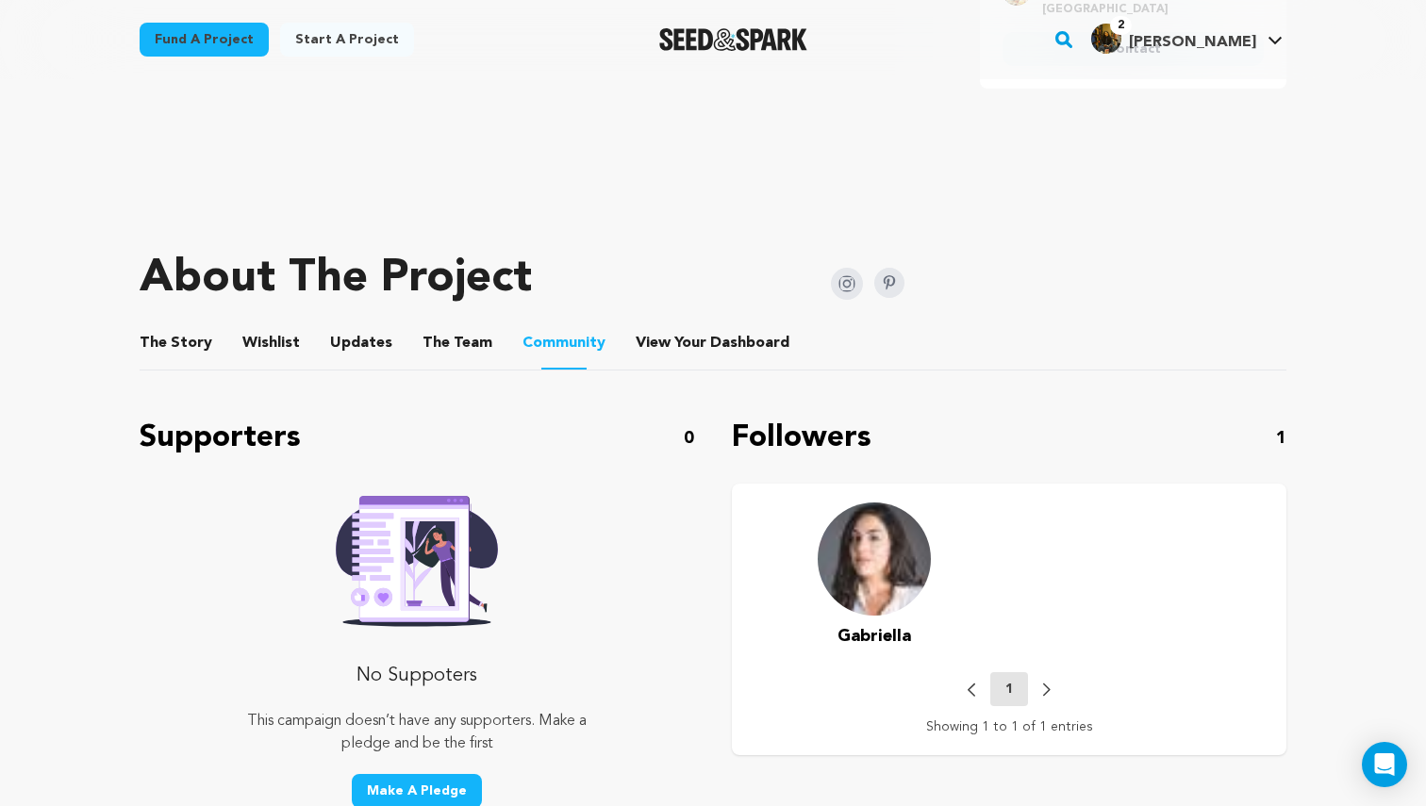
scroll to position [651, 0]
click at [660, 341] on button "View Your Dashboard" at bounding box center [658, 347] width 45 height 45
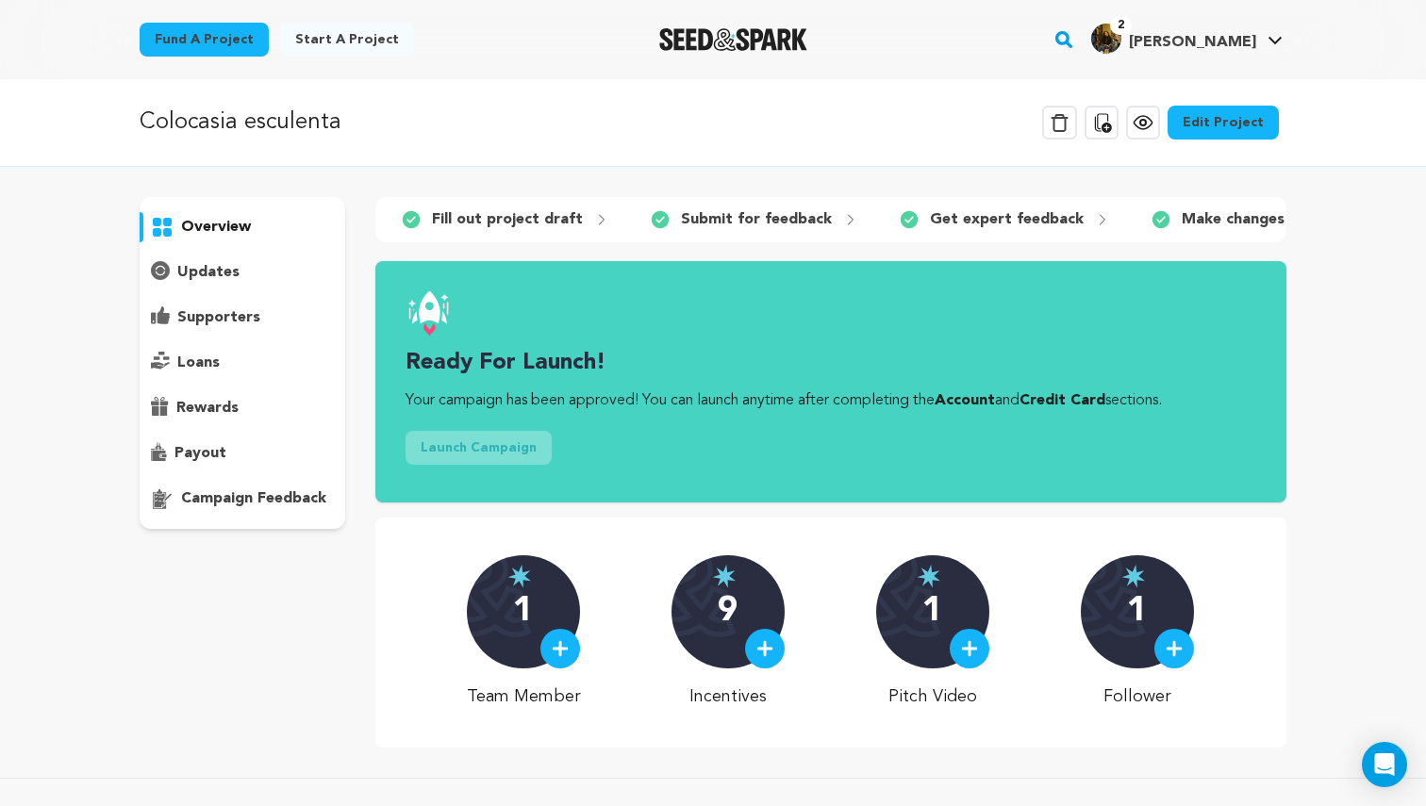
click at [262, 272] on div "updates" at bounding box center [243, 273] width 206 height 30
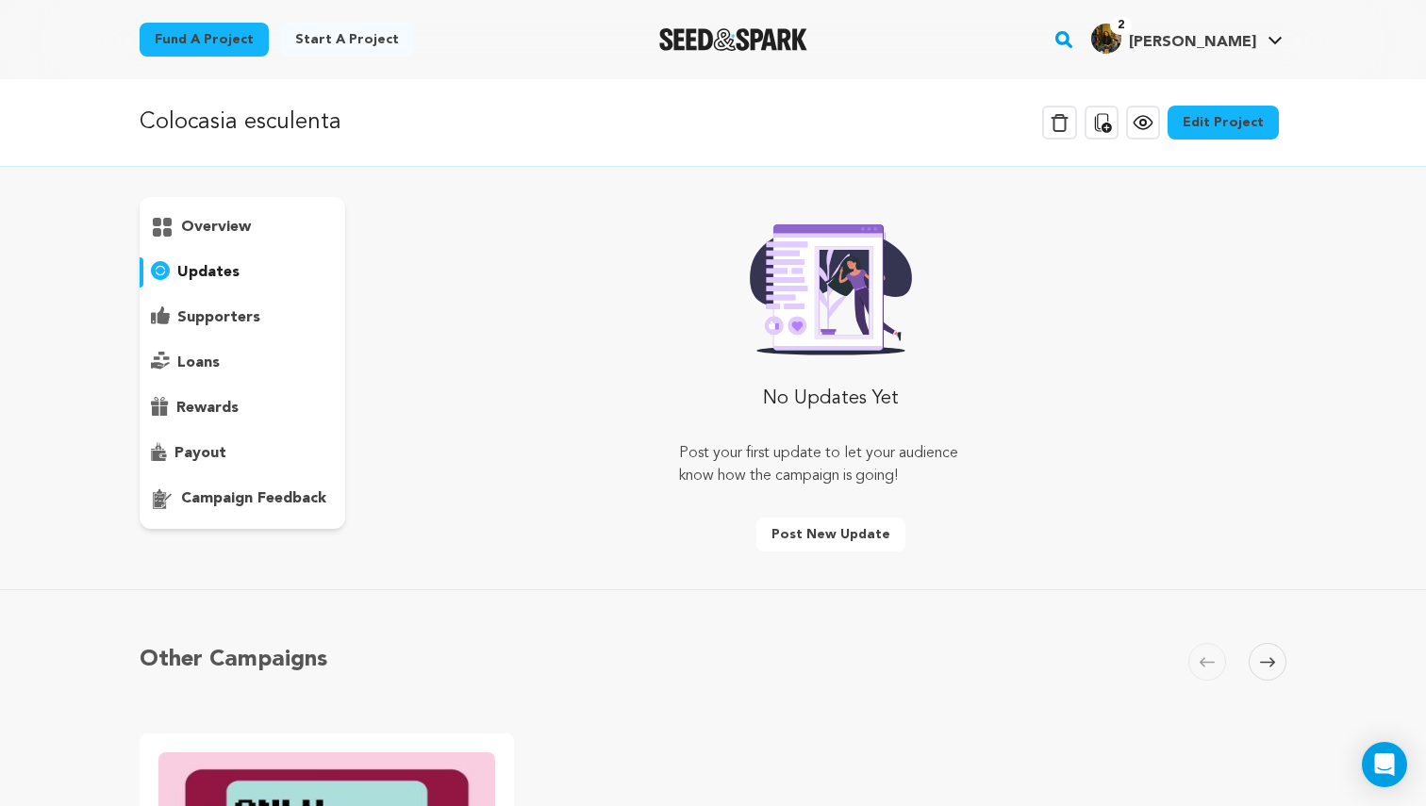
click at [233, 309] on p "supporters" at bounding box center [218, 318] width 83 height 23
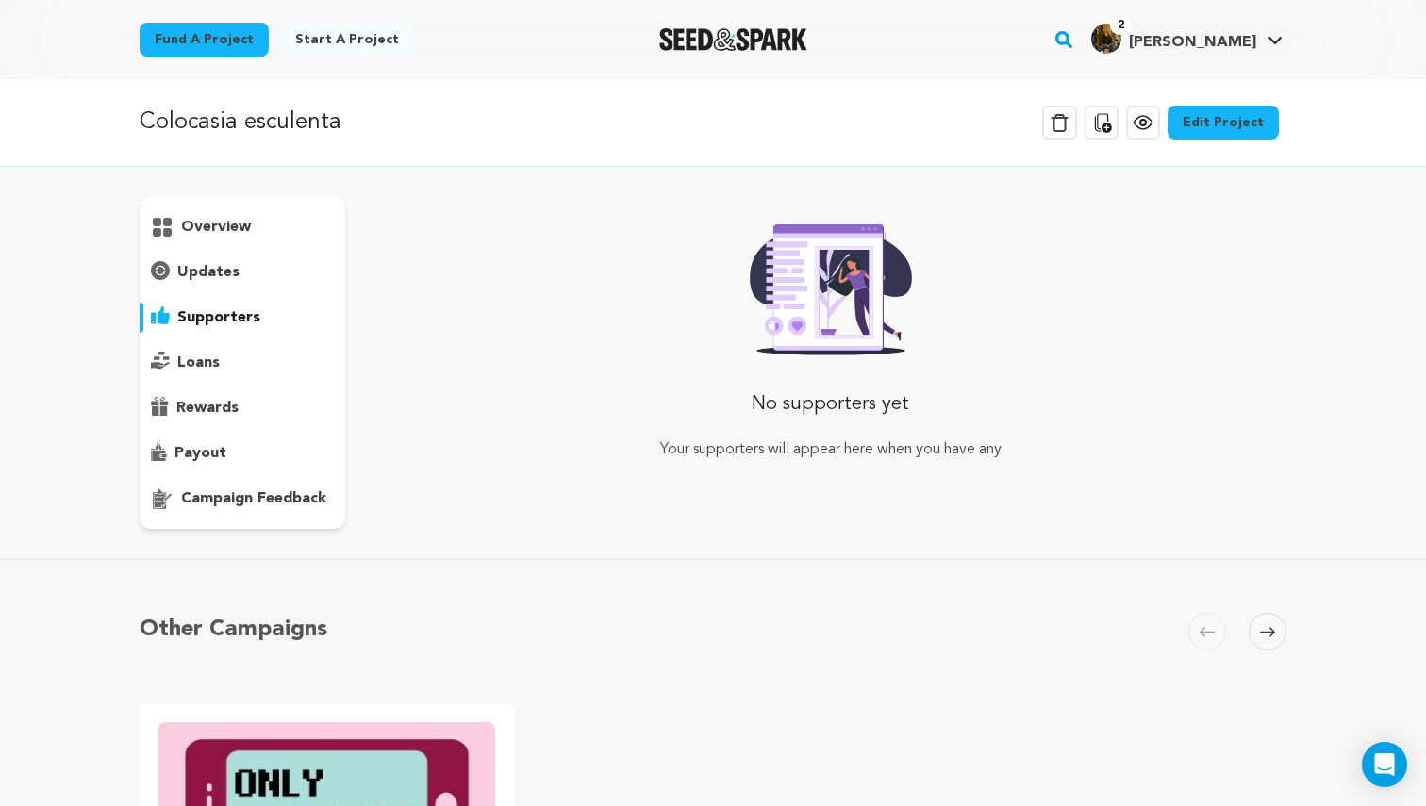
click at [229, 382] on div "overview" at bounding box center [243, 363] width 206 height 332
click at [243, 116] on p "Colocasia esculenta" at bounding box center [241, 123] width 202 height 34
click at [745, 42] on img "Seed&Spark Homepage" at bounding box center [733, 39] width 148 height 23
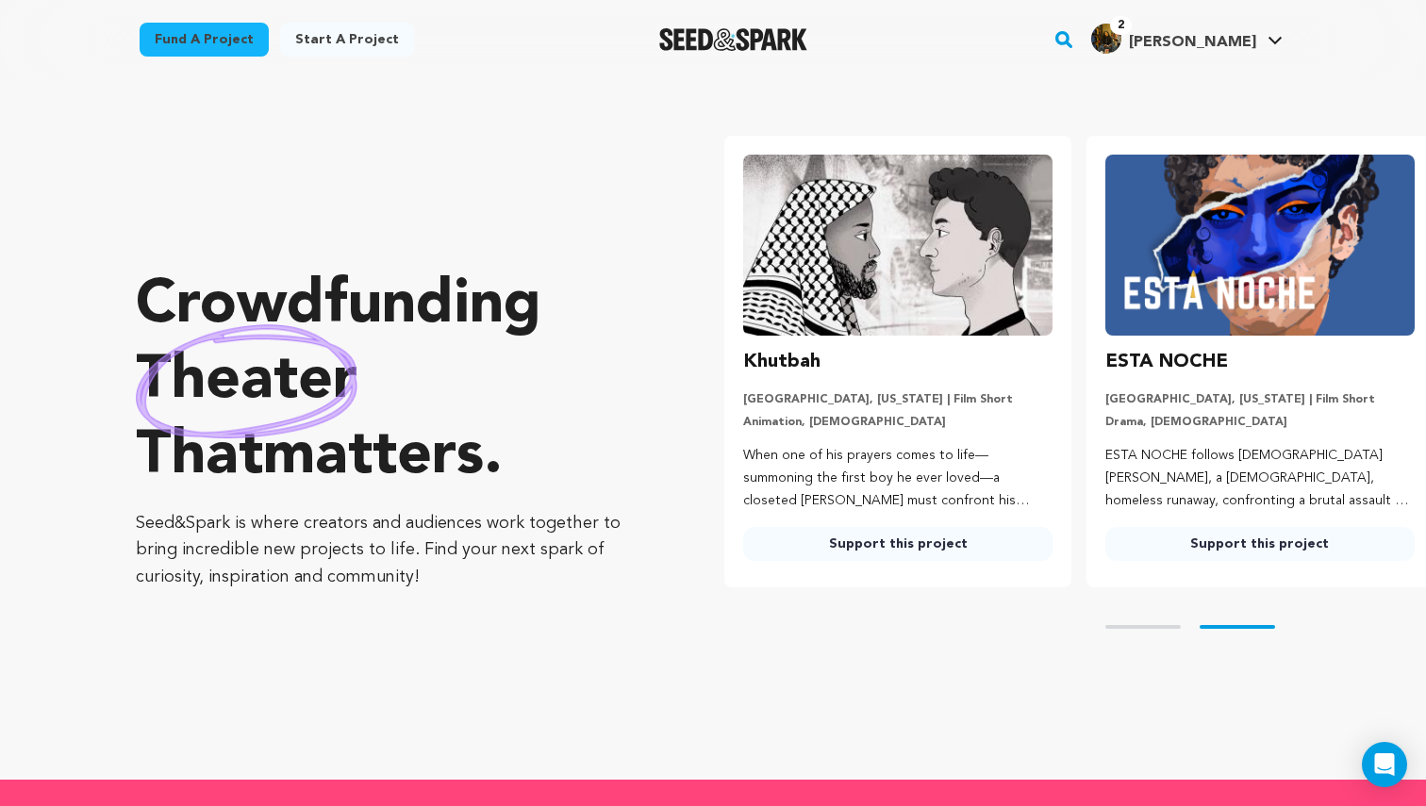
scroll to position [0, 376]
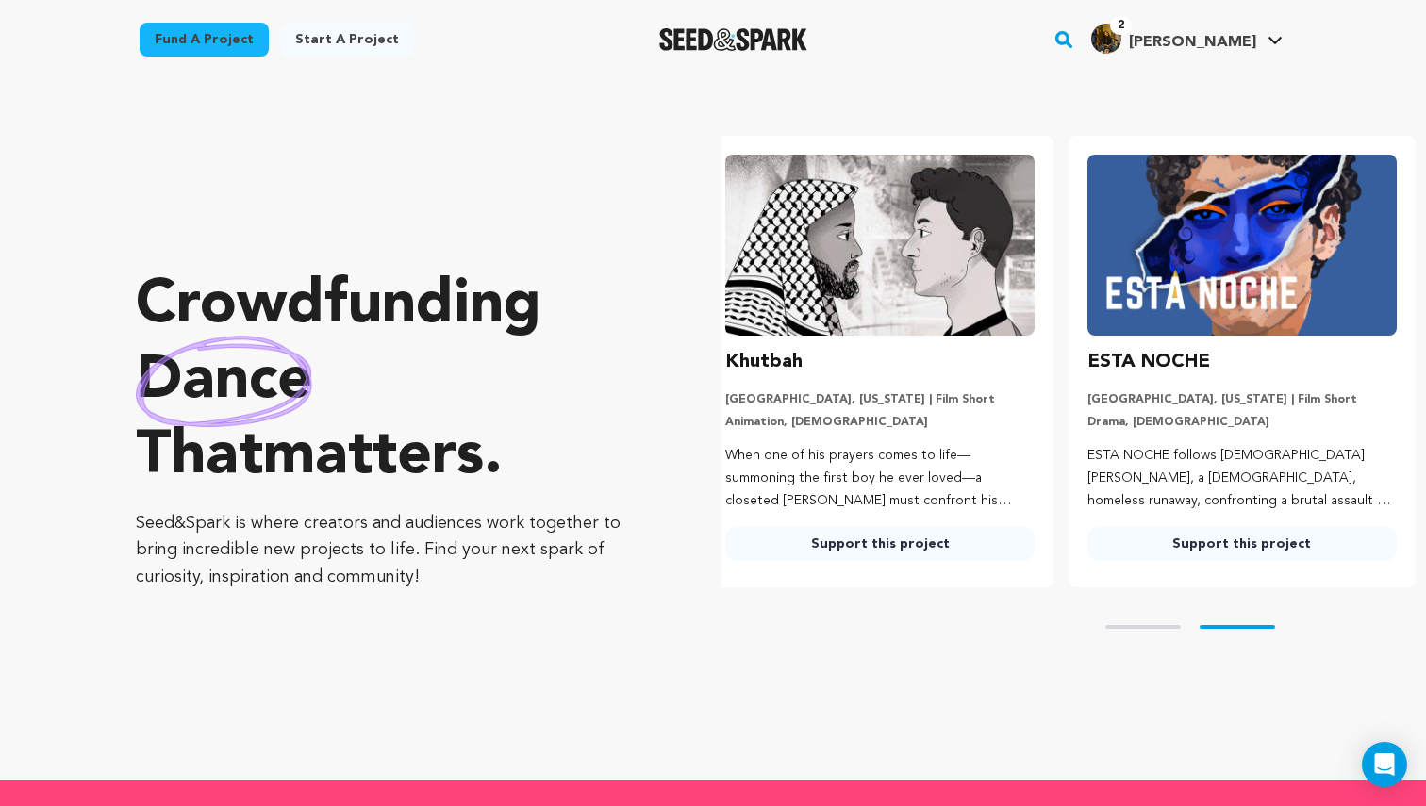
click at [1132, 626] on button "Skip to prev slide page" at bounding box center [1142, 627] width 75 height 4
click at [925, 540] on link "Support this project" at bounding box center [879, 544] width 309 height 34
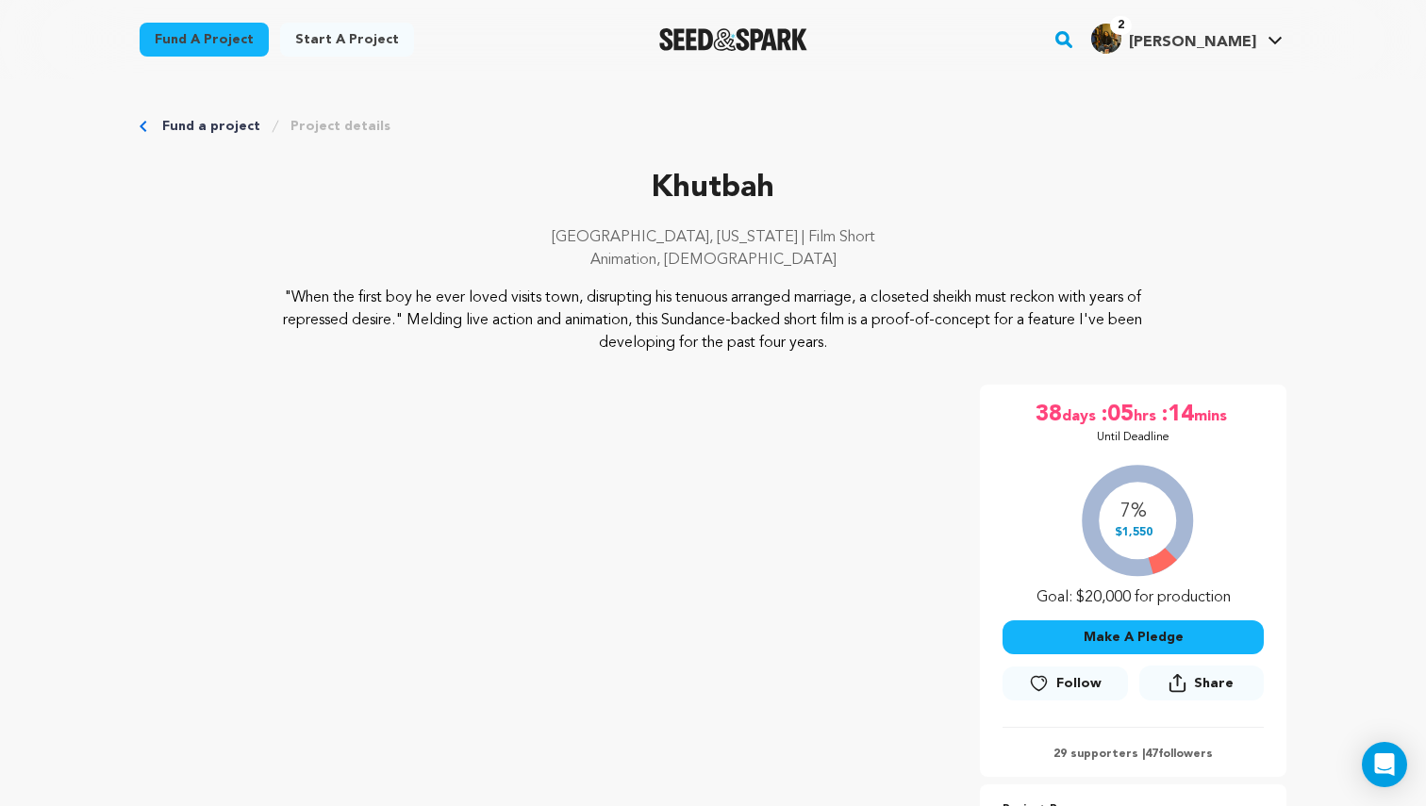
click at [791, 38] on img "Seed&Spark Homepage" at bounding box center [733, 39] width 148 height 23
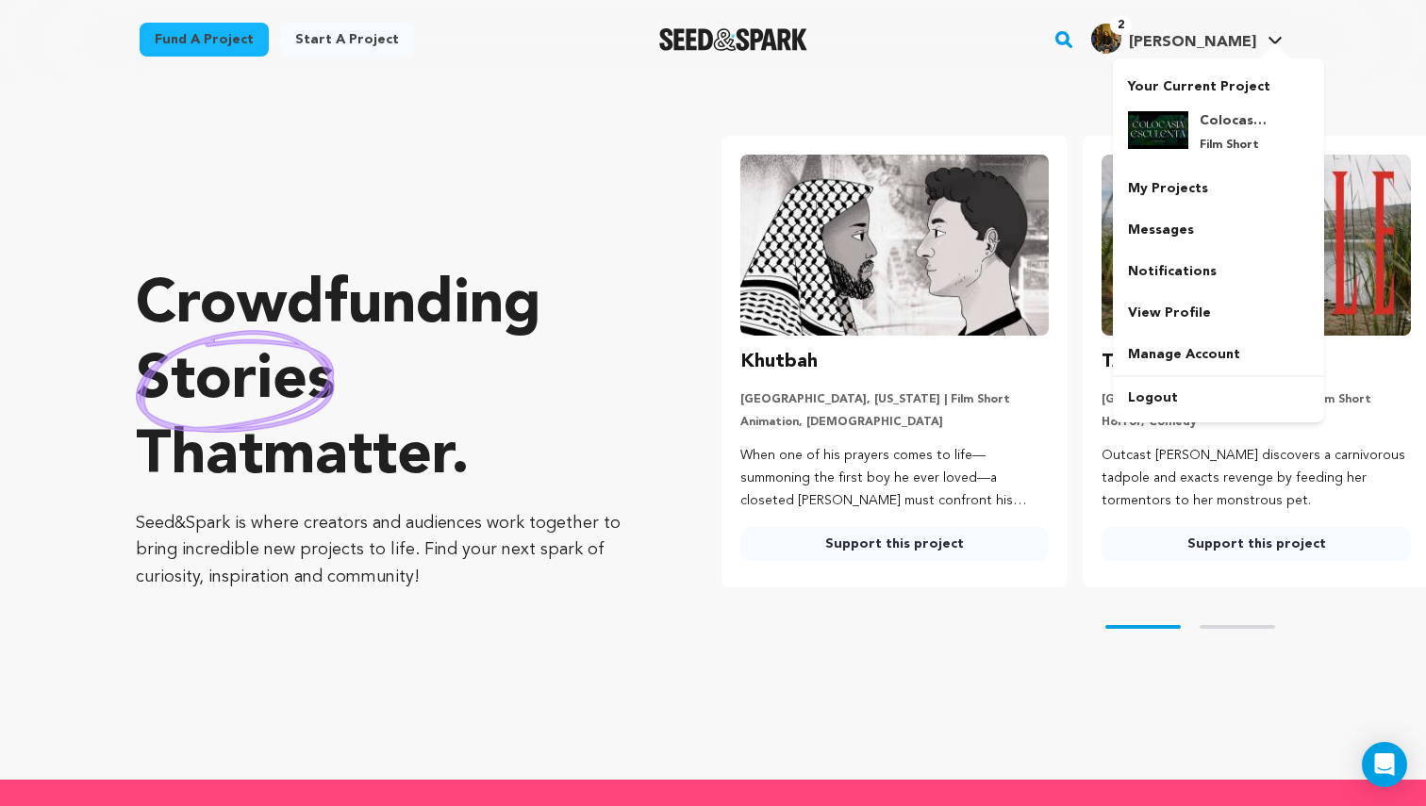
click at [1229, 45] on span "[PERSON_NAME]" at bounding box center [1192, 42] width 127 height 15
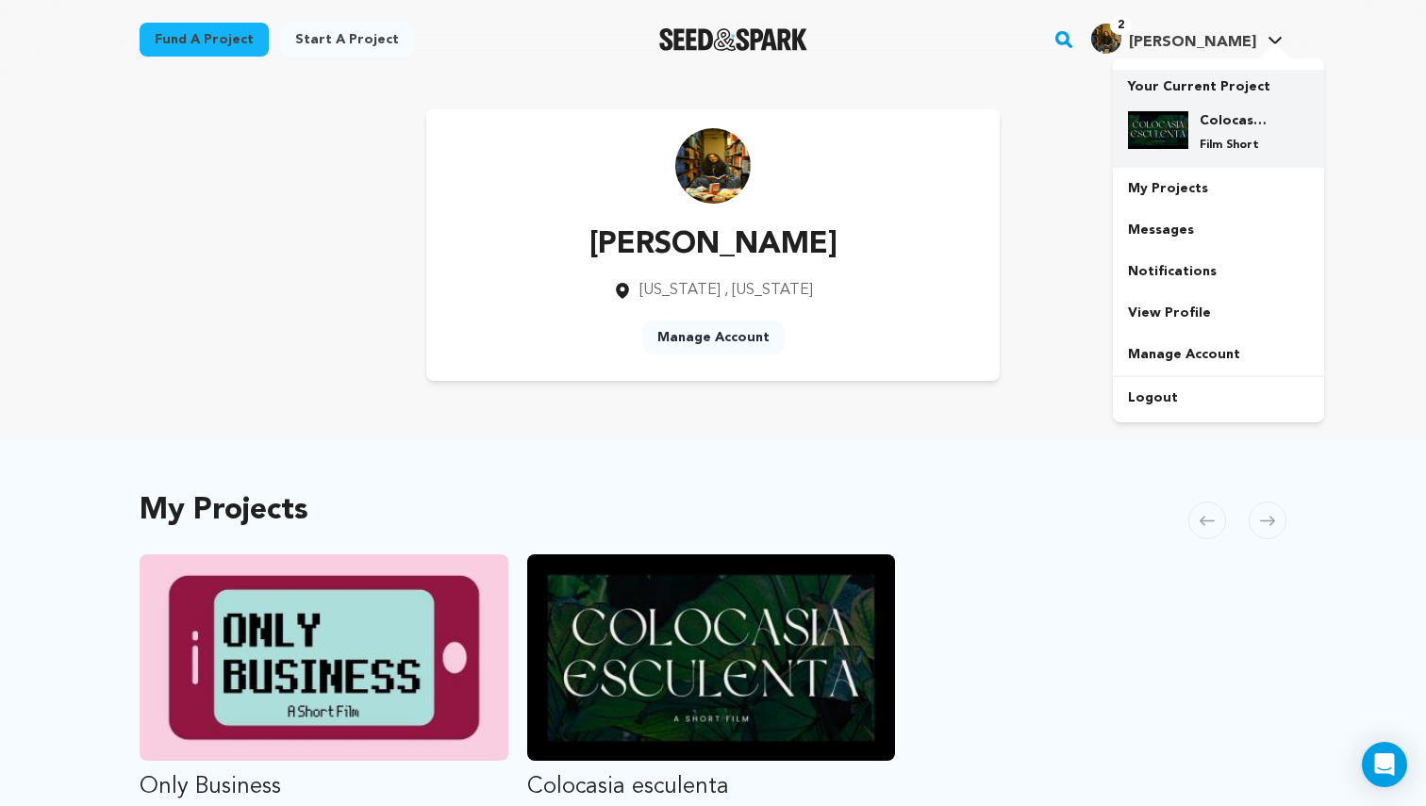
click at [1209, 116] on h4 "Colocasia esculenta" at bounding box center [1234, 120] width 68 height 19
